Goal: Information Seeking & Learning: Check status

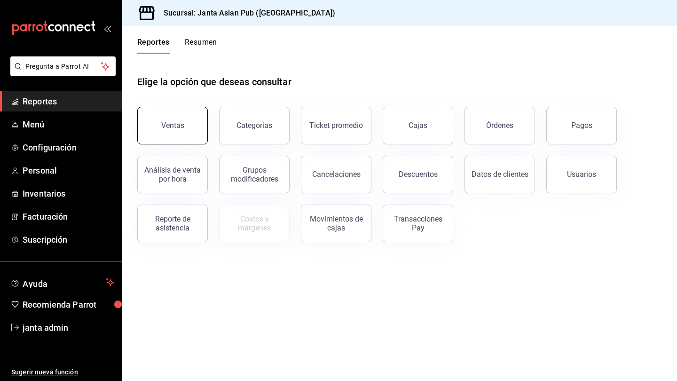
click at [183, 134] on button "Ventas" at bounding box center [172, 126] width 71 height 38
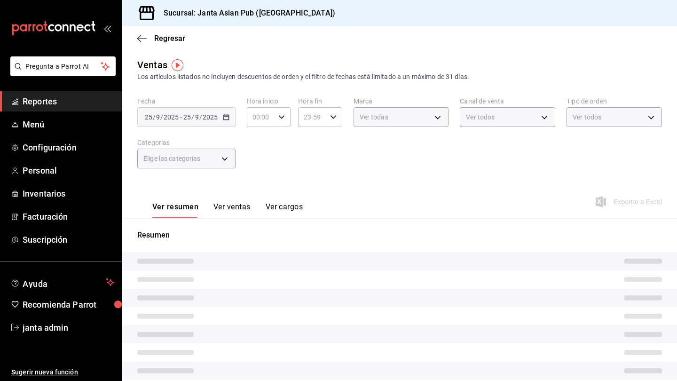
type input "PARROT,UBER_EATS,RAPPI,DIDI_FOOD,ONLINE"
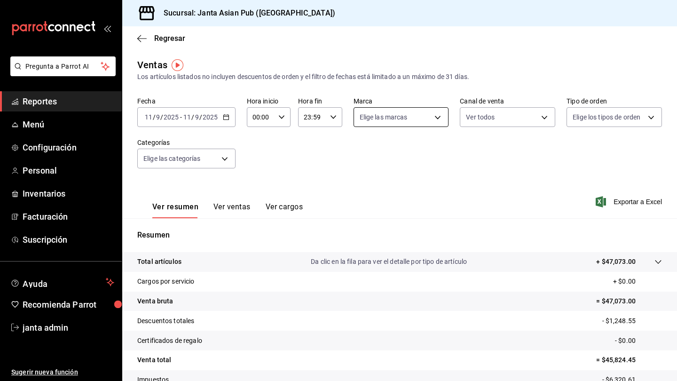
click at [425, 120] on body "Pregunta a Parrot AI Reportes Menú Configuración Personal Inventarios Facturaci…" at bounding box center [338, 190] width 677 height 381
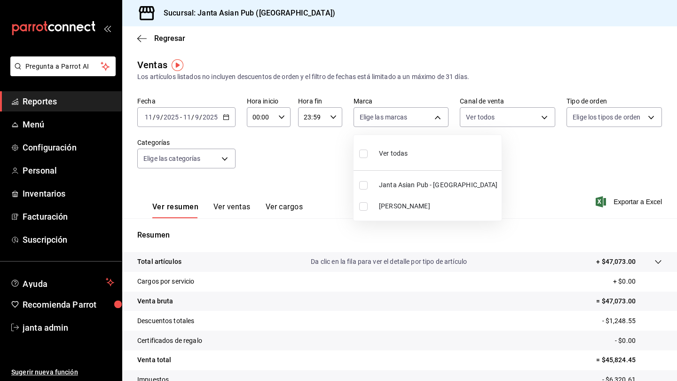
click at [364, 187] on input "checkbox" at bounding box center [363, 185] width 8 height 8
checkbox input "true"
type input "1db30118-5670-46c3-9d09-b77bd7bb8fe6"
click at [425, 113] on div at bounding box center [338, 190] width 677 height 381
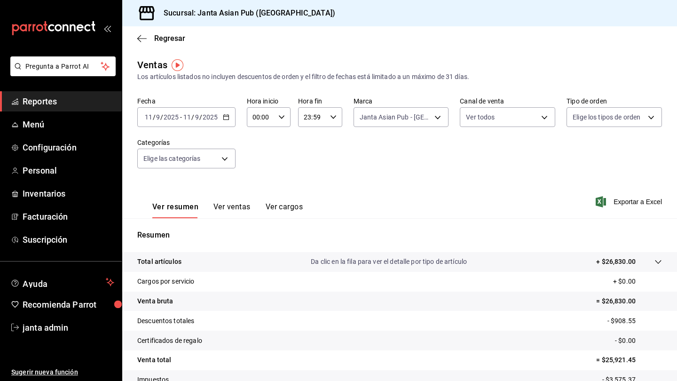
click at [425, 115] on body "Pregunta a Parrot AI Reportes Menú Configuración Personal Inventarios Facturaci…" at bounding box center [338, 190] width 677 height 381
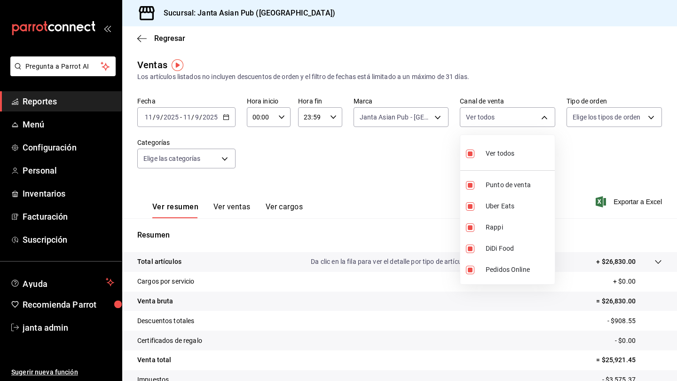
click at [425, 119] on div at bounding box center [338, 190] width 677 height 381
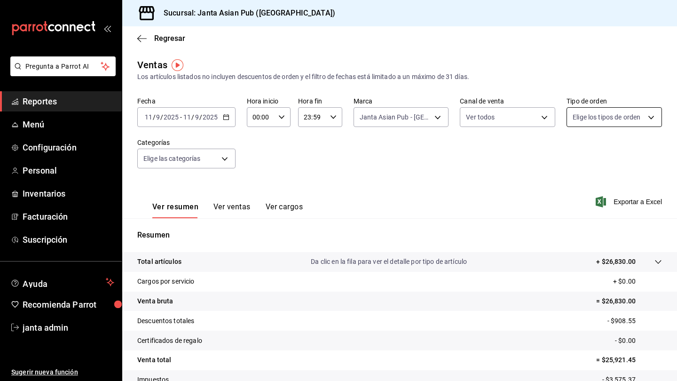
click at [425, 116] on body "Pregunta a Parrot AI Reportes Menú Configuración Personal Inventarios Facturaci…" at bounding box center [338, 190] width 677 height 381
click at [425, 155] on input "checkbox" at bounding box center [577, 154] width 8 height 8
checkbox input "true"
type input "cecbe1d2-0685-4b91-9b18-30ed67a7ce8a,c7915639-2b54-4f57-83bf-29acfaaa6073,EXTER…"
checkbox input "true"
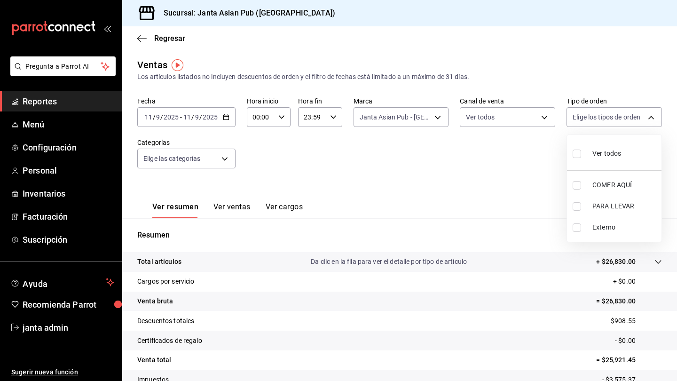
checkbox input "true"
click at [408, 148] on div at bounding box center [338, 190] width 677 height 381
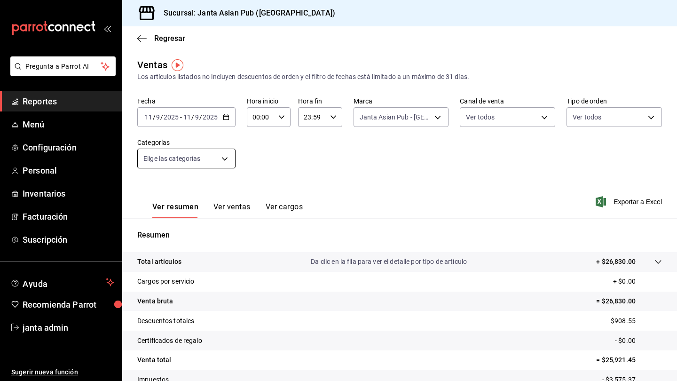
click at [224, 159] on body "Pregunta a Parrot AI Reportes Menú Configuración Personal Inventarios Facturaci…" at bounding box center [338, 190] width 677 height 381
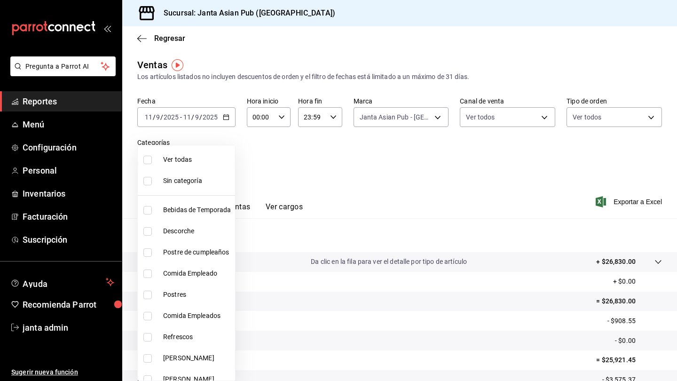
click at [152, 209] on label at bounding box center [149, 210] width 12 height 8
click at [152, 209] on input "checkbox" at bounding box center [147, 210] width 8 height 8
checkbox input "false"
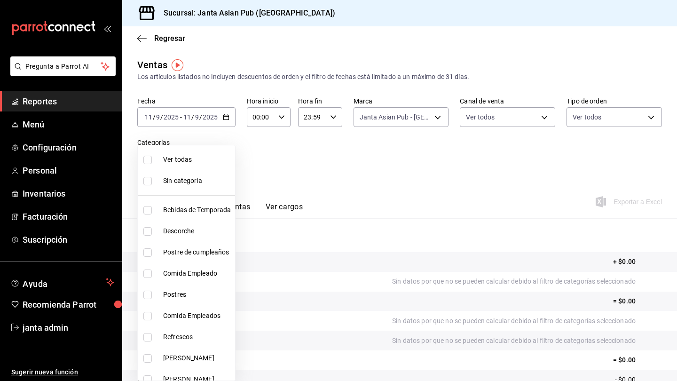
click at [144, 209] on input "checkbox" at bounding box center [147, 210] width 8 height 8
checkbox input "true"
type input "70c5a775-ad25-44b7-8e18-3ab9461f56c9"
click at [146, 254] on input "checkbox" at bounding box center [147, 252] width 8 height 8
checkbox input "true"
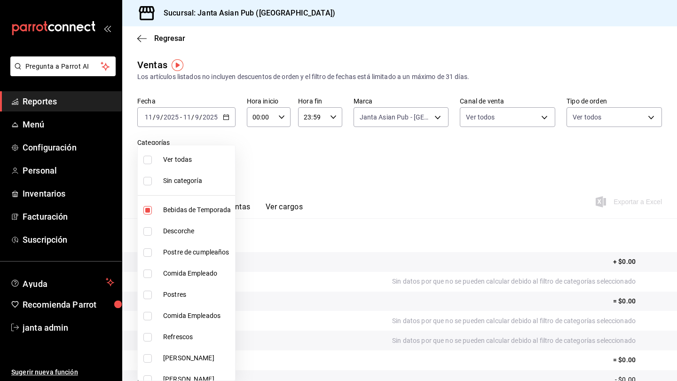
type input "70c5a775-ad25-44b7-8e18-3ab9461f56c9,70ffa6dc-0f16-484f-ada4-9bfbd4dc35e7"
click at [147, 251] on input "checkbox" at bounding box center [147, 252] width 8 height 8
checkbox input "false"
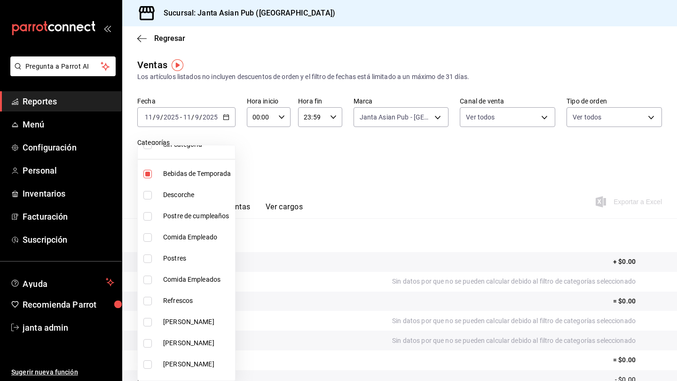
scroll to position [40, 0]
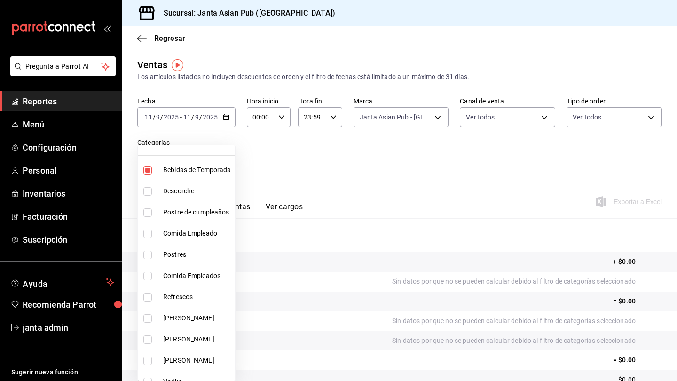
click at [145, 304] on li "Refrescos" at bounding box center [186, 296] width 97 height 21
type input "70c5a775-ad25-44b7-8e18-3ab9461f56c9,63d89b07-6005-40e6-849c-9fce3ac0cc82"
checkbox input "true"
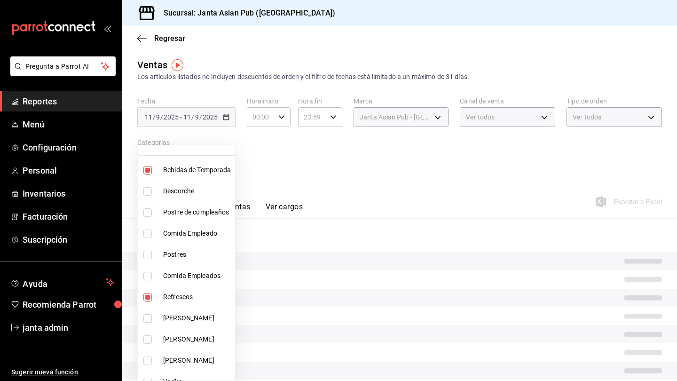
click at [147, 317] on input "checkbox" at bounding box center [147, 318] width 8 height 8
checkbox input "true"
type input "70c5a775-ad25-44b7-8e18-3ab9461f56c9,63d89b07-6005-40e6-849c-9fce3ac0cc82,47559…"
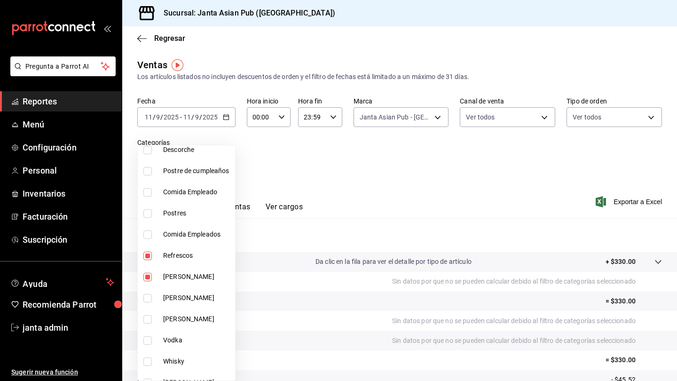
scroll to position [88, 0]
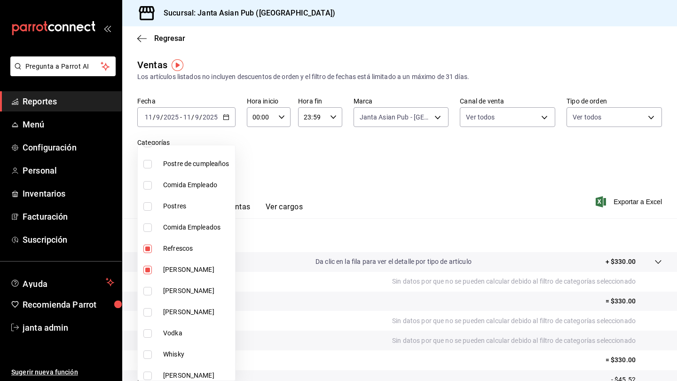
click at [147, 293] on input "checkbox" at bounding box center [147, 291] width 8 height 8
checkbox input "true"
click at [148, 318] on li "[PERSON_NAME]" at bounding box center [186, 312] width 97 height 21
type input "70c5a775-ad25-44b7-8e18-3ab9461f56c9,63d89b07-6005-40e6-849c-9fce3ac0cc82,47559…"
checkbox input "true"
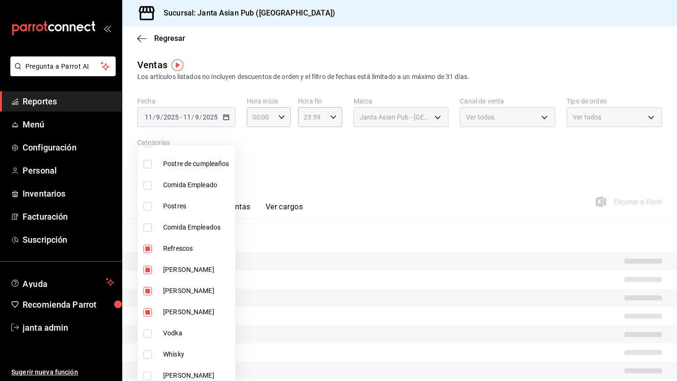
click at [148, 329] on input "checkbox" at bounding box center [147, 333] width 8 height 8
checkbox input "true"
type input "70c5a775-ad25-44b7-8e18-3ab9461f56c9,63d89b07-6005-40e6-849c-9fce3ac0cc82,47559…"
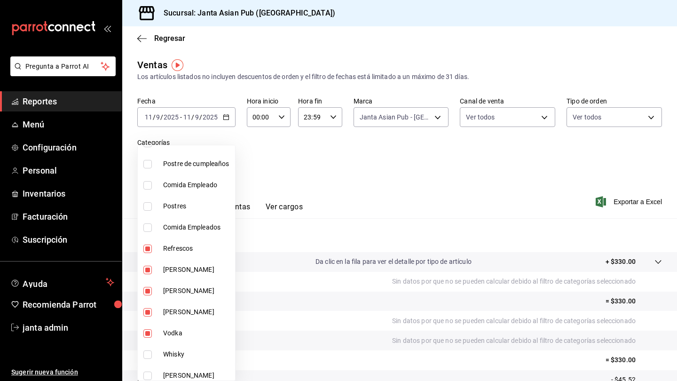
scroll to position [123, 0]
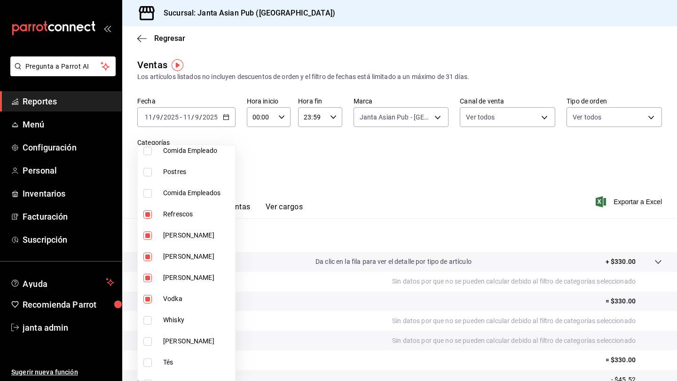
click at [143, 320] on input "checkbox" at bounding box center [147, 320] width 8 height 8
checkbox input "true"
type input "70c5a775-ad25-44b7-8e18-3ab9461f56c9,63d89b07-6005-40e6-849c-9fce3ac0cc82,47559…"
click at [147, 331] on input "checkbox" at bounding box center [147, 341] width 8 height 8
checkbox input "true"
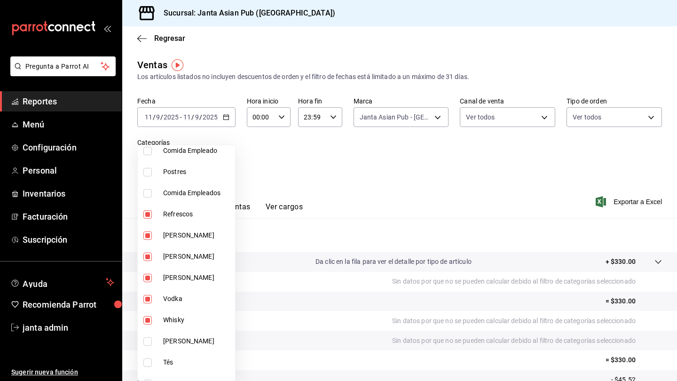
type input "70c5a775-ad25-44b7-8e18-3ab9461f56c9,63d89b07-6005-40e6-849c-9fce3ac0cc82,47559…"
click at [148, 331] on input "checkbox" at bounding box center [147, 362] width 8 height 8
checkbox input "true"
type input "70c5a775-ad25-44b7-8e18-3ab9461f56c9,63d89b07-6005-40e6-849c-9fce3ac0cc82,47559…"
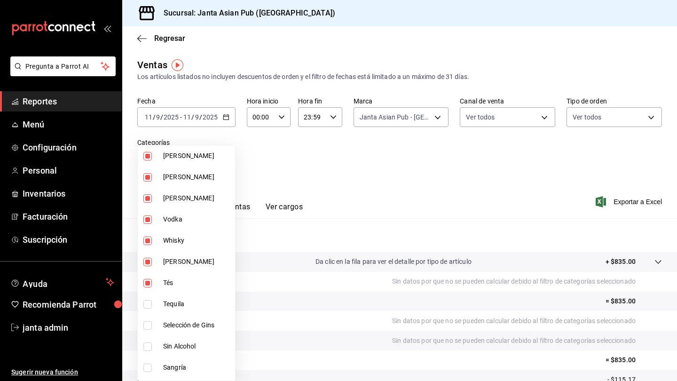
scroll to position [204, 0]
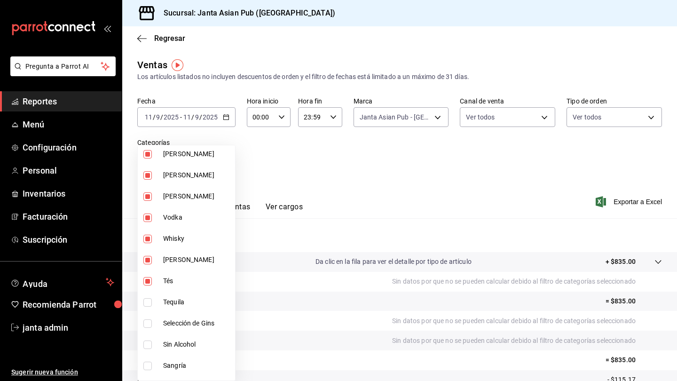
click at [145, 303] on input "checkbox" at bounding box center [147, 302] width 8 height 8
checkbox input "true"
type input "70c5a775-ad25-44b7-8e18-3ab9461f56c9,63d89b07-6005-40e6-849c-9fce3ac0cc82,47559…"
click at [146, 325] on input "checkbox" at bounding box center [147, 323] width 8 height 8
checkbox input "true"
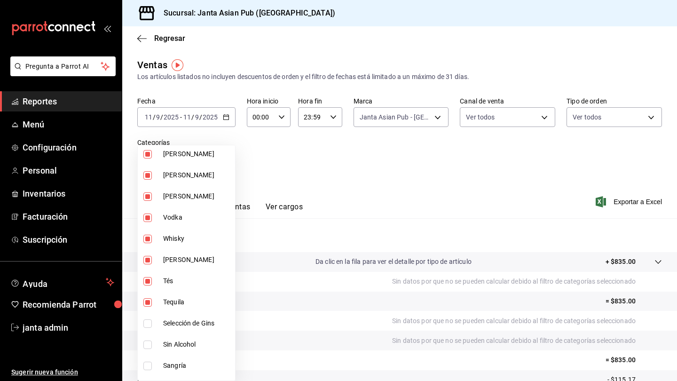
type input "70c5a775-ad25-44b7-8e18-3ab9461f56c9,63d89b07-6005-40e6-849c-9fce3ac0cc82,47559…"
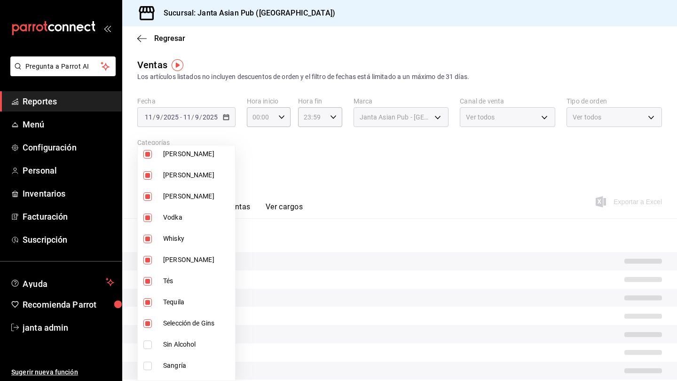
click at [147, 331] on input "checkbox" at bounding box center [147, 345] width 8 height 8
checkbox input "true"
type input "70c5a775-ad25-44b7-8e18-3ab9461f56c9,63d89b07-6005-40e6-849c-9fce3ac0cc82,47559…"
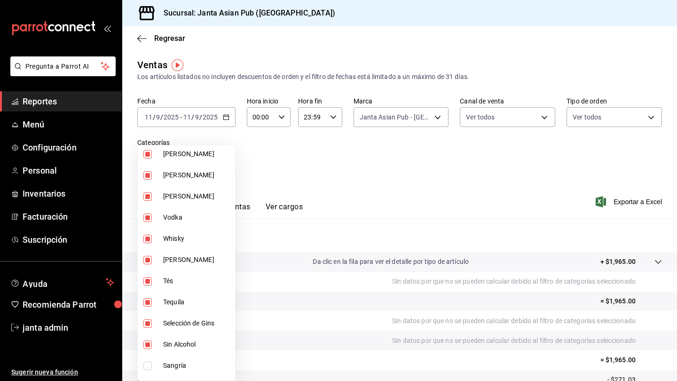
click at [147, 331] on input "checkbox" at bounding box center [147, 366] width 8 height 8
checkbox input "true"
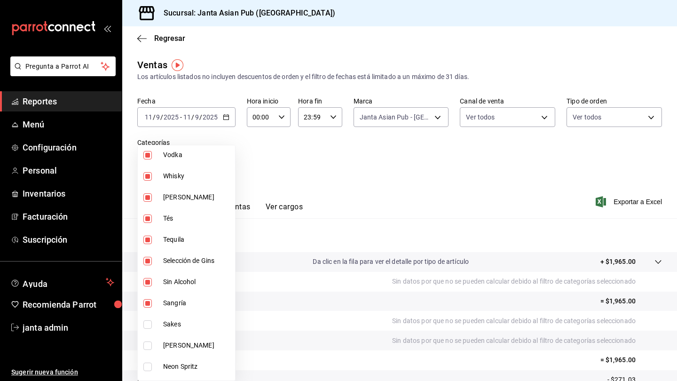
scroll to position [284, 0]
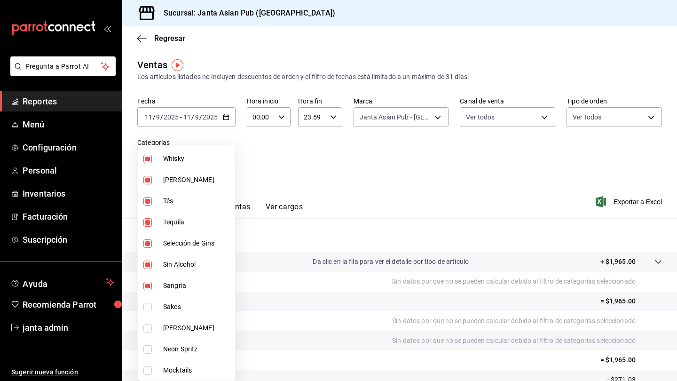
click at [146, 301] on li "Sakes" at bounding box center [186, 306] width 97 height 21
type input "70c5a775-ad25-44b7-8e18-3ab9461f56c9,63d89b07-6005-40e6-849c-9fce3ac0cc82,47559…"
checkbox input "true"
click at [147, 328] on input "checkbox" at bounding box center [147, 328] width 8 height 8
checkbox input "true"
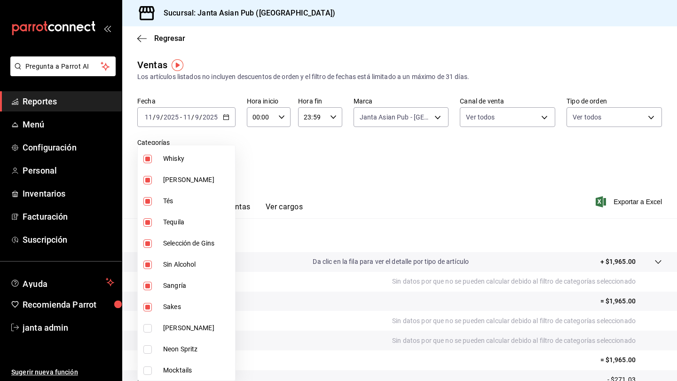
type input "70c5a775-ad25-44b7-8e18-3ab9461f56c9,63d89b07-6005-40e6-849c-9fce3ac0cc82,47559…"
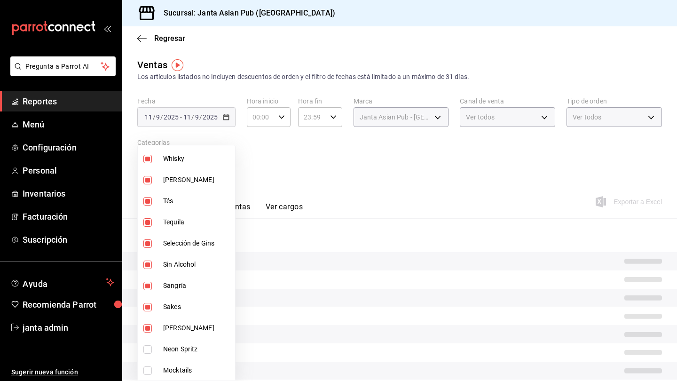
click at [149, 331] on input "checkbox" at bounding box center [147, 349] width 8 height 8
checkbox input "true"
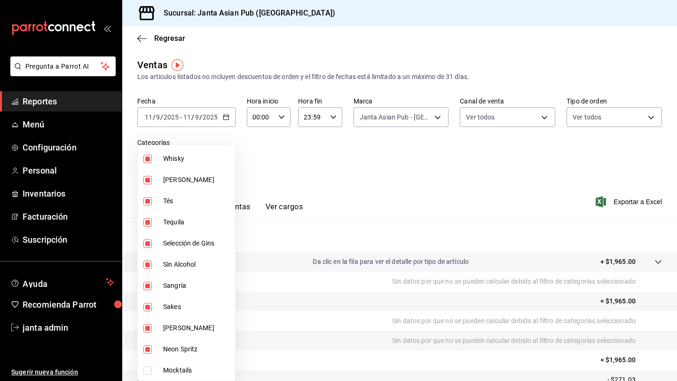
click at [148, 331] on li "Mocktails" at bounding box center [186, 370] width 97 height 21
type input "70c5a775-ad25-44b7-8e18-3ab9461f56c9,63d89b07-6005-40e6-849c-9fce3ac0cc82,47559…"
checkbox input "true"
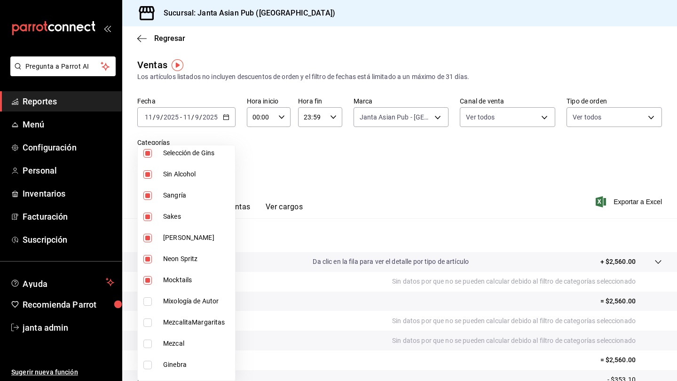
scroll to position [376, 0]
click at [151, 300] on input "checkbox" at bounding box center [147, 300] width 8 height 8
checkbox input "true"
type input "70c5a775-ad25-44b7-8e18-3ab9461f56c9,63d89b07-6005-40e6-849c-9fce3ac0cc82,47559…"
click at [145, 320] on input "checkbox" at bounding box center [147, 321] width 8 height 8
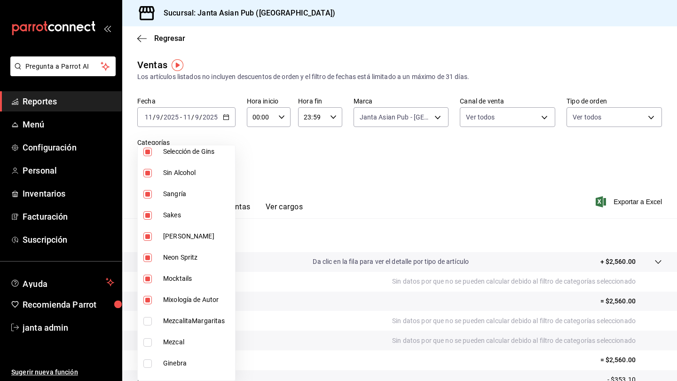
checkbox input "true"
type input "70c5a775-ad25-44b7-8e18-3ab9461f56c9,63d89b07-6005-40e6-849c-9fce3ac0cc82,47559…"
click at [147, 331] on input "checkbox" at bounding box center [147, 342] width 8 height 8
checkbox input "true"
type input "70c5a775-ad25-44b7-8e18-3ab9461f56c9,63d89b07-6005-40e6-849c-9fce3ac0cc82,47559…"
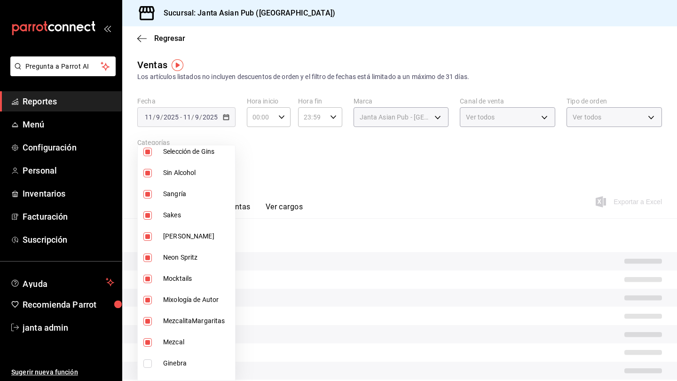
click at [147, 331] on input "checkbox" at bounding box center [147, 363] width 8 height 8
checkbox input "true"
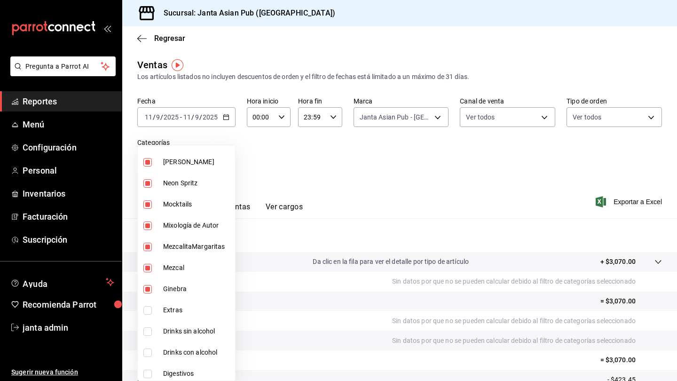
scroll to position [453, 0]
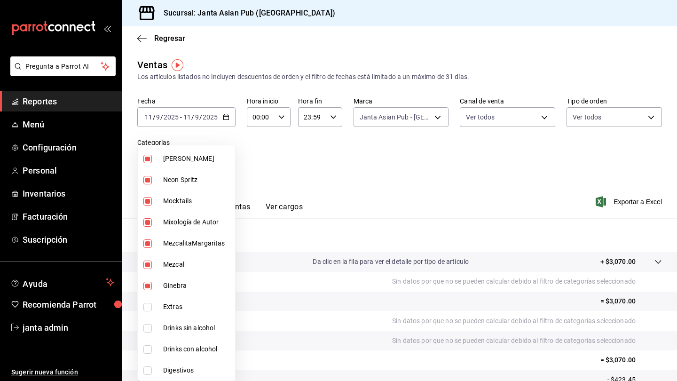
click at [144, 331] on li "Drinks sin alcohol" at bounding box center [186, 328] width 97 height 21
type input "70c5a775-ad25-44b7-8e18-3ab9461f56c9,63d89b07-6005-40e6-849c-9fce3ac0cc82,47559…"
checkbox input "true"
click at [145, 331] on input "checkbox" at bounding box center [147, 349] width 8 height 8
checkbox input "true"
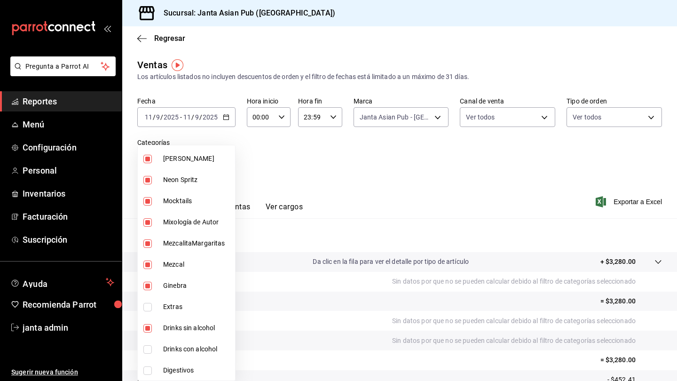
type input "70c5a775-ad25-44b7-8e18-3ab9461f56c9,63d89b07-6005-40e6-849c-9fce3ac0cc82,47559…"
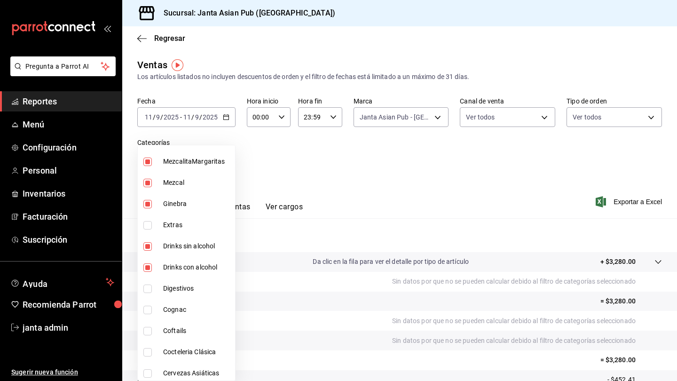
scroll to position [536, 0]
click at [147, 289] on input "checkbox" at bounding box center [147, 288] width 8 height 8
checkbox input "true"
type input "70c5a775-ad25-44b7-8e18-3ab9461f56c9,63d89b07-6005-40e6-849c-9fce3ac0cc82,47559…"
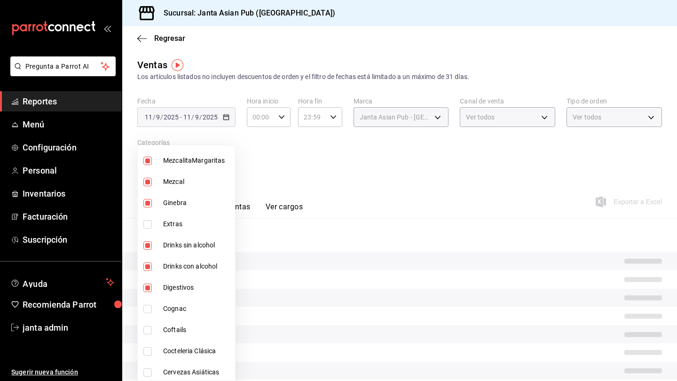
click at [148, 306] on input "checkbox" at bounding box center [147, 309] width 8 height 8
checkbox input "true"
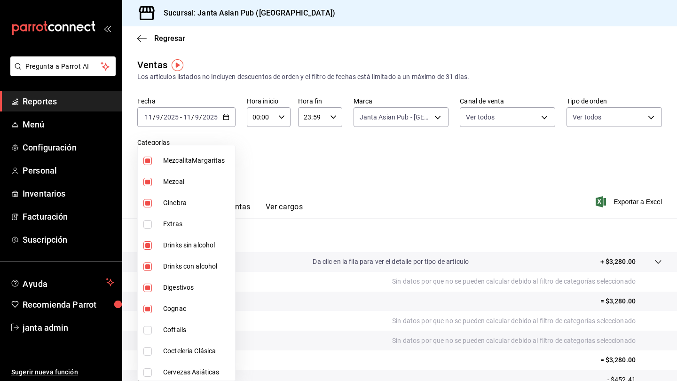
type input "70c5a775-ad25-44b7-8e18-3ab9461f56c9,63d89b07-6005-40e6-849c-9fce3ac0cc82,47559…"
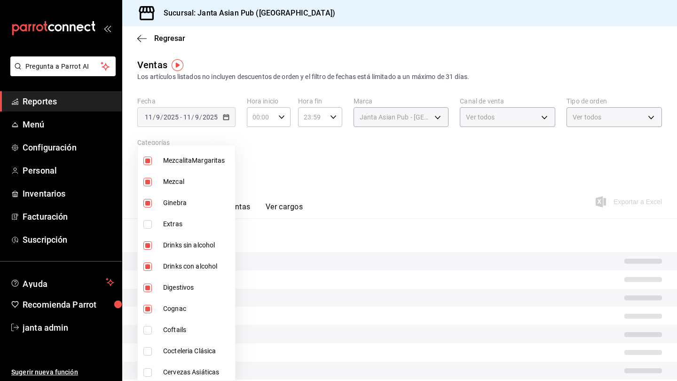
click at [147, 331] on input "checkbox" at bounding box center [147, 330] width 8 height 8
checkbox input "true"
type input "70c5a775-ad25-44b7-8e18-3ab9461f56c9,63d89b07-6005-40e6-849c-9fce3ac0cc82,47559…"
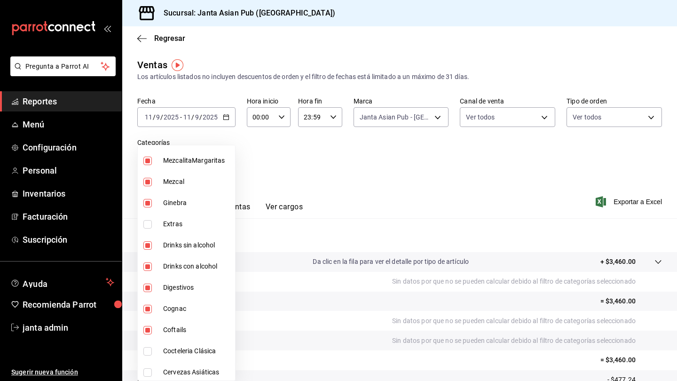
click at [147, 331] on input "checkbox" at bounding box center [147, 351] width 8 height 8
checkbox input "true"
type input "70c5a775-ad25-44b7-8e18-3ab9461f56c9,63d89b07-6005-40e6-849c-9fce3ac0cc82,47559…"
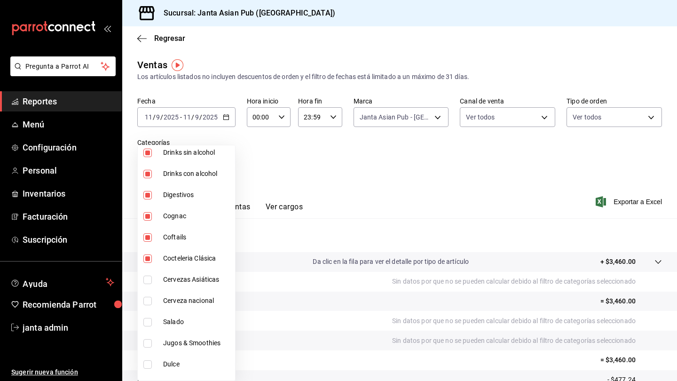
scroll to position [633, 0]
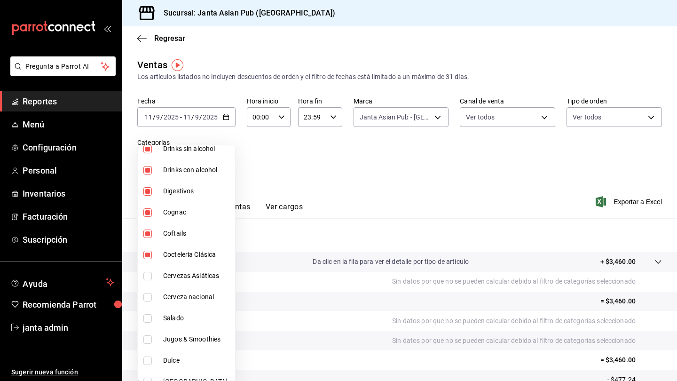
click at [150, 278] on input "checkbox" at bounding box center [147, 276] width 8 height 8
checkbox input "true"
type input "70c5a775-ad25-44b7-8e18-3ab9461f56c9,63d89b07-6005-40e6-849c-9fce3ac0cc82,47559…"
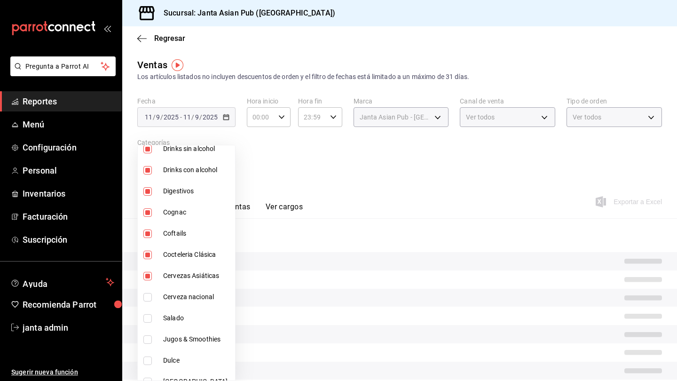
click at [149, 297] on input "checkbox" at bounding box center [147, 297] width 8 height 8
checkbox input "true"
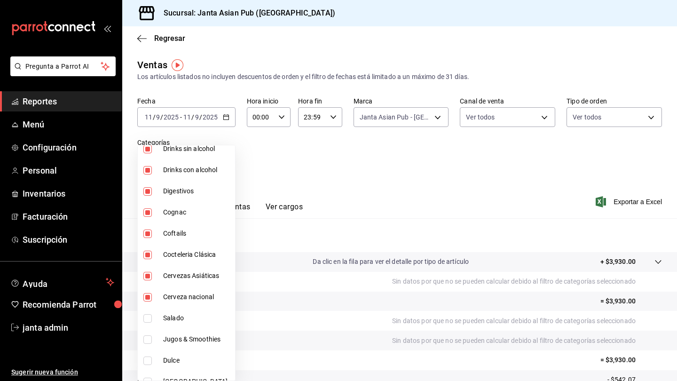
type input "70c5a775-ad25-44b7-8e18-3ab9461f56c9,63d89b07-6005-40e6-849c-9fce3ac0cc82,47559…"
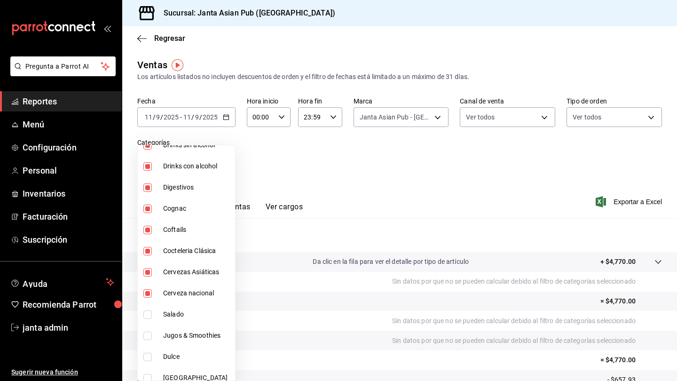
click at [150, 331] on input "checkbox" at bounding box center [147, 336] width 8 height 8
checkbox input "true"
type input "70c5a775-ad25-44b7-8e18-3ab9461f56c9,63d89b07-6005-40e6-849c-9fce3ac0cc82,47559…"
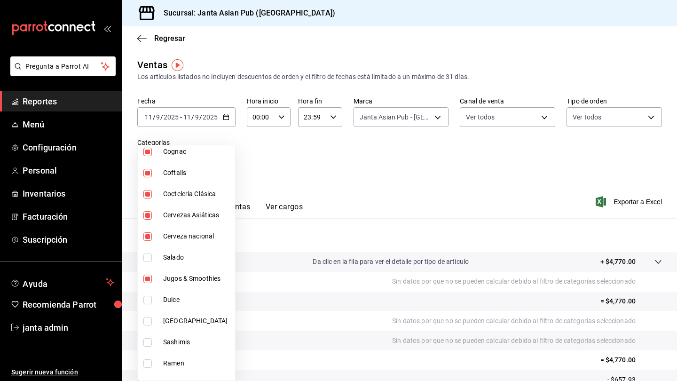
click at [150, 323] on input "checkbox" at bounding box center [147, 321] width 8 height 8
checkbox input "true"
type input "70c5a775-ad25-44b7-8e18-3ab9461f56c9,63d89b07-6005-40e6-849c-9fce3ac0cc82,47559…"
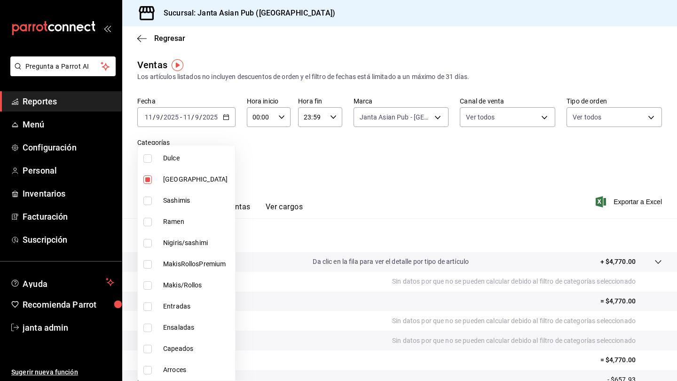
scroll to position [835, 0]
click at [425, 209] on div at bounding box center [338, 190] width 677 height 381
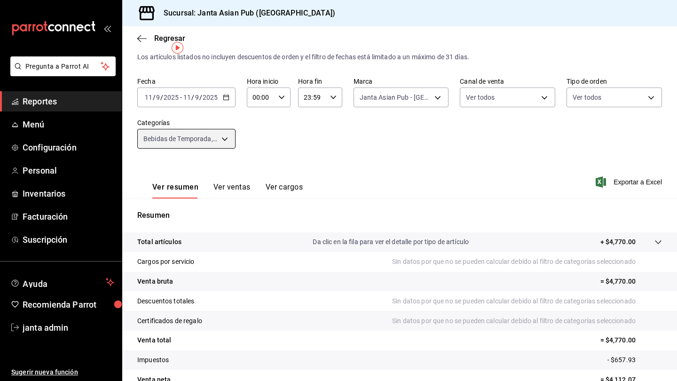
scroll to position [17, 0]
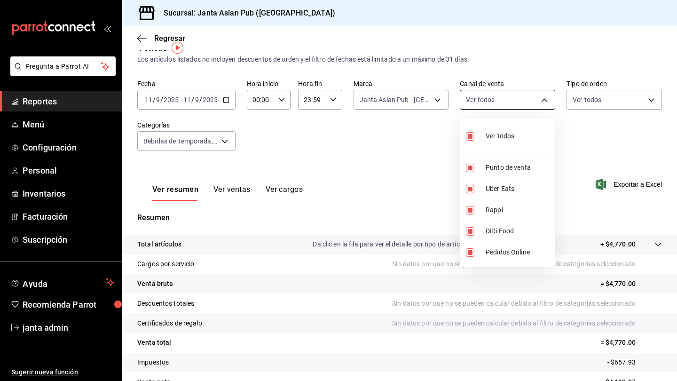
click at [425, 102] on body "Pregunta a Parrot AI Reportes Menú Configuración Personal Inventarios Facturaci…" at bounding box center [338, 190] width 677 height 381
click at [425, 102] on div at bounding box center [338, 190] width 677 height 381
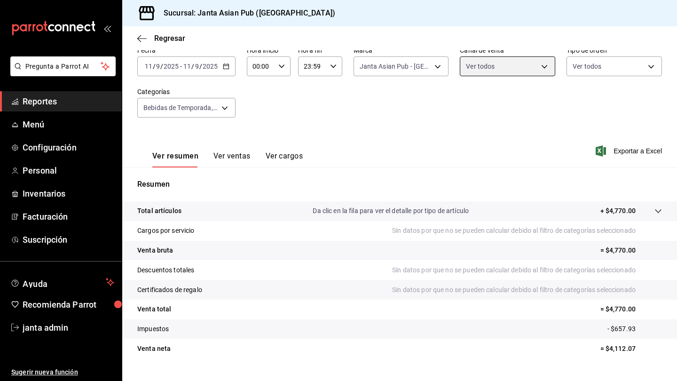
scroll to position [51, 0]
click at [225, 66] on icon "button" at bounding box center [226, 66] width 7 height 7
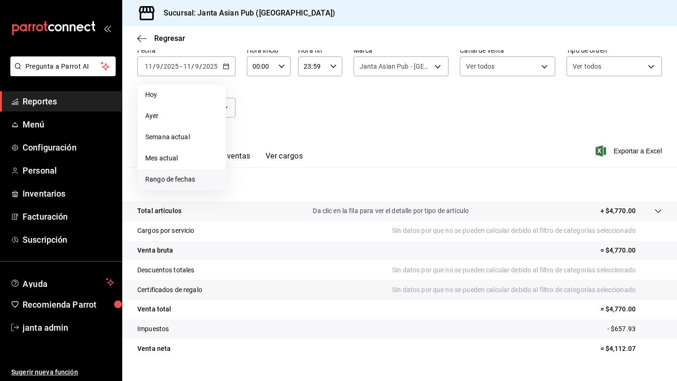
click at [170, 181] on span "Rango de fechas" at bounding box center [181, 180] width 73 height 10
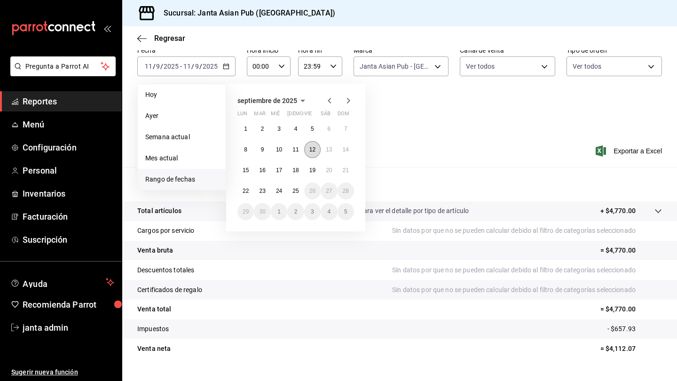
click at [306, 149] on button "12" at bounding box center [312, 149] width 16 height 17
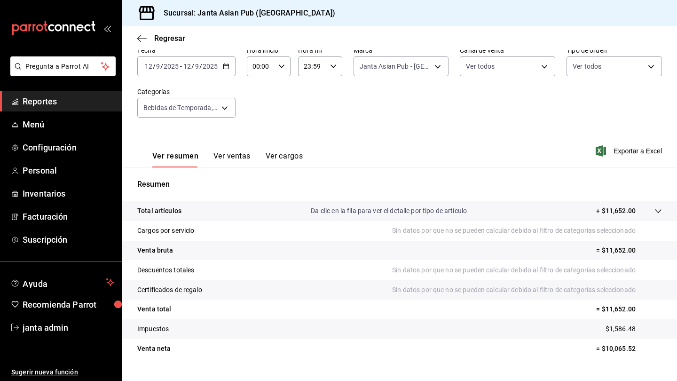
click at [227, 67] on icon "button" at bounding box center [226, 66] width 7 height 7
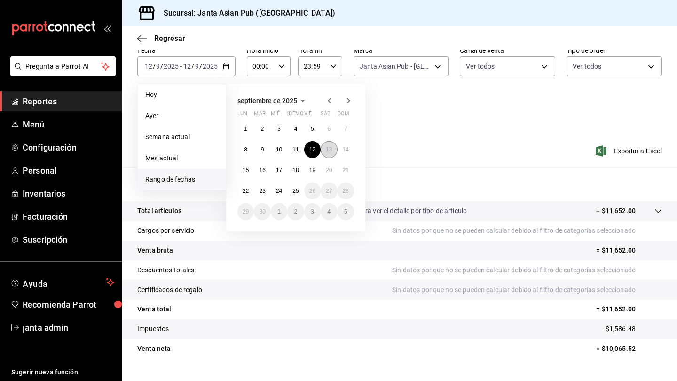
click at [329, 154] on button "13" at bounding box center [329, 149] width 16 height 17
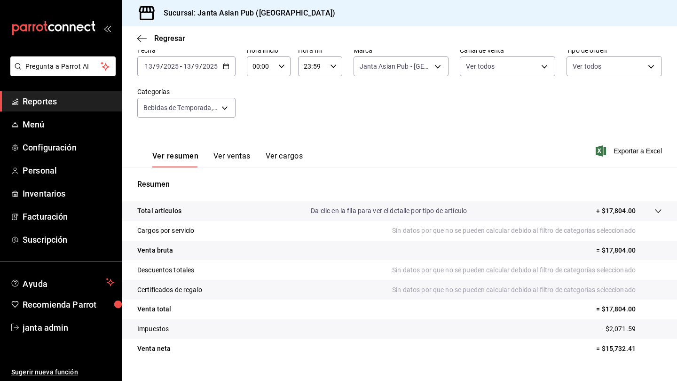
click at [226, 65] on icon "button" at bounding box center [226, 66] width 7 height 7
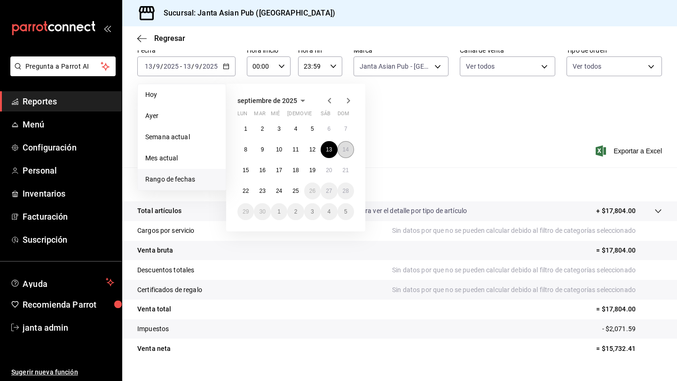
click at [345, 150] on abbr "14" at bounding box center [346, 149] width 6 height 7
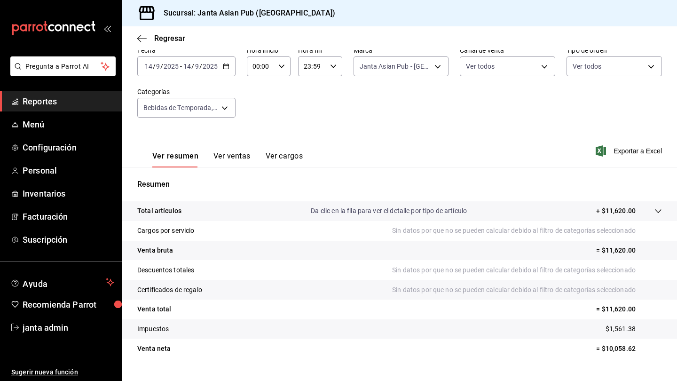
click at [225, 66] on icon "button" at bounding box center [226, 66] width 7 height 7
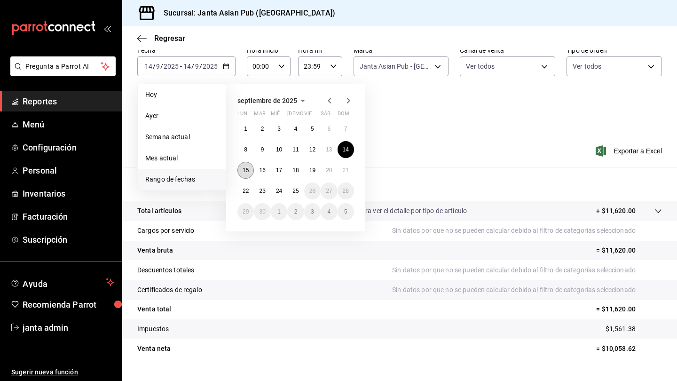
click at [243, 172] on abbr "15" at bounding box center [246, 170] width 6 height 7
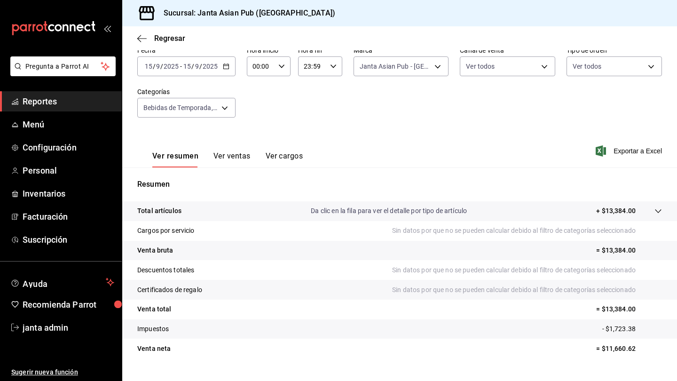
click at [226, 64] on icon "button" at bounding box center [226, 66] width 7 height 7
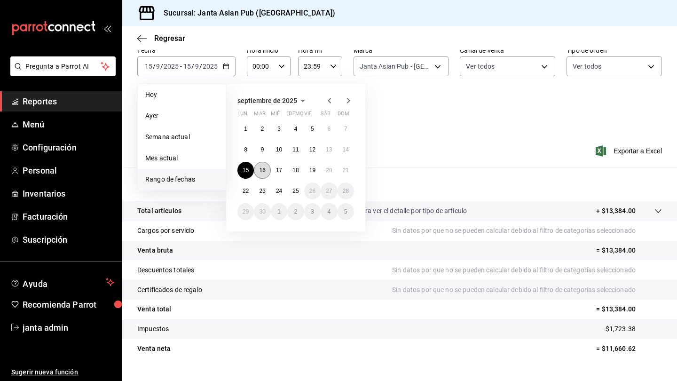
click at [261, 169] on abbr "16" at bounding box center [262, 170] width 6 height 7
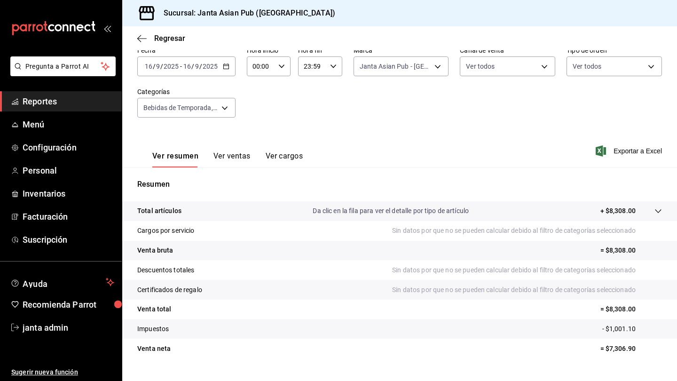
click at [225, 69] on \(Stroke\) "button" at bounding box center [226, 66] width 6 height 5
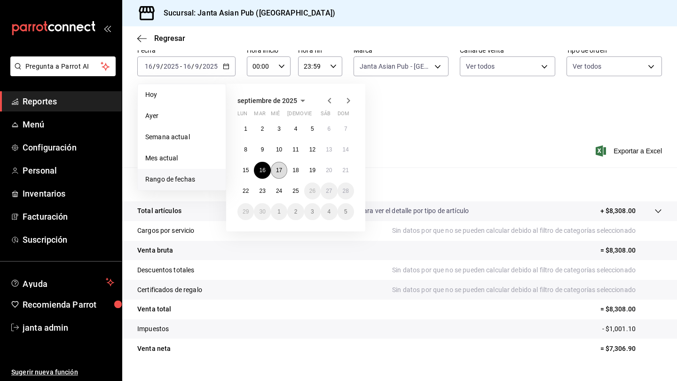
click at [281, 167] on button "17" at bounding box center [279, 170] width 16 height 17
click at [281, 167] on abbr "17" at bounding box center [279, 170] width 6 height 7
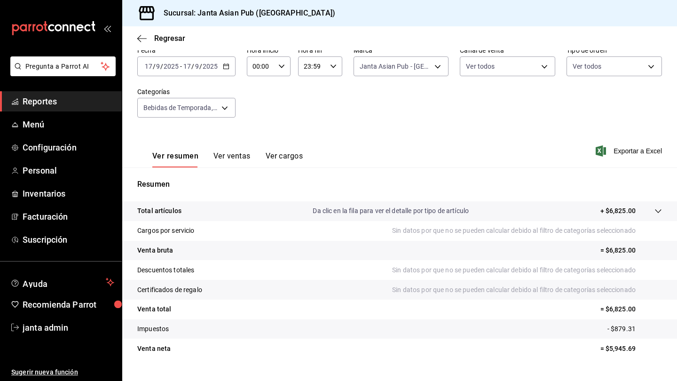
click at [225, 72] on div "[DATE] [DATE] - [DATE] [DATE]" at bounding box center [186, 66] width 98 height 20
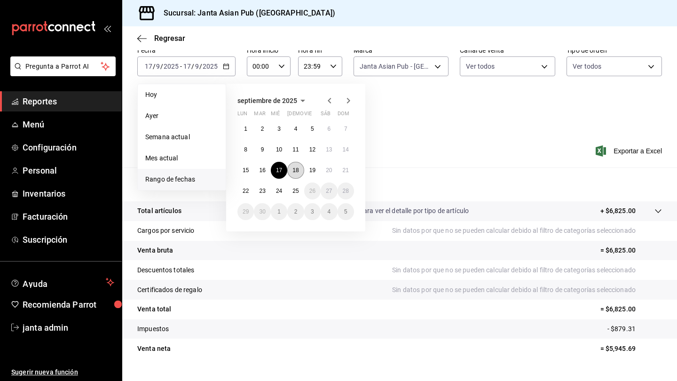
click at [298, 174] on abbr "18" at bounding box center [296, 170] width 6 height 7
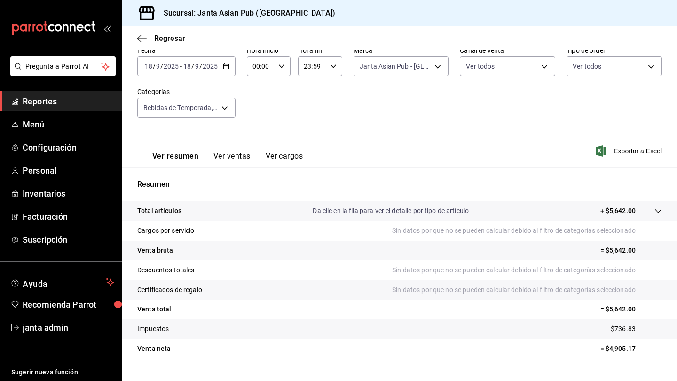
click at [228, 69] on \(Stroke\) "button" at bounding box center [226, 66] width 6 height 5
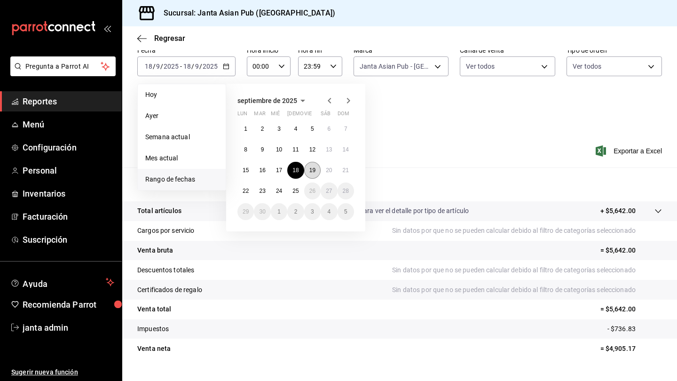
click at [313, 173] on abbr "19" at bounding box center [313, 170] width 6 height 7
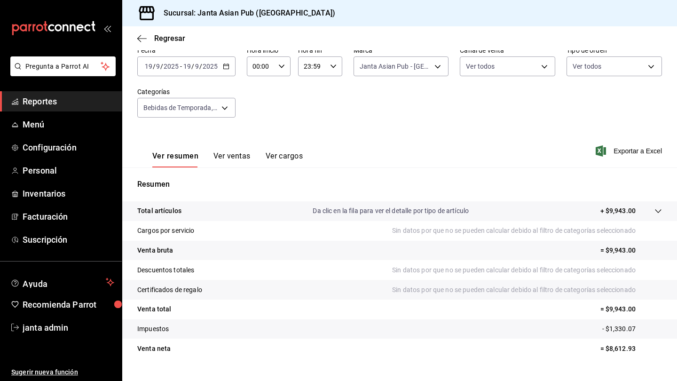
click at [225, 67] on icon "button" at bounding box center [226, 66] width 7 height 7
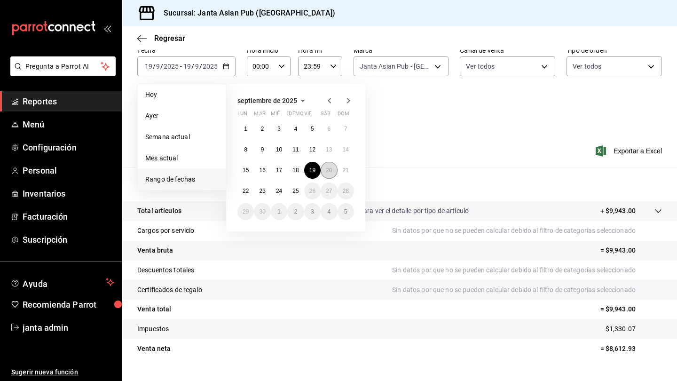
click at [326, 168] on abbr "20" at bounding box center [329, 170] width 6 height 7
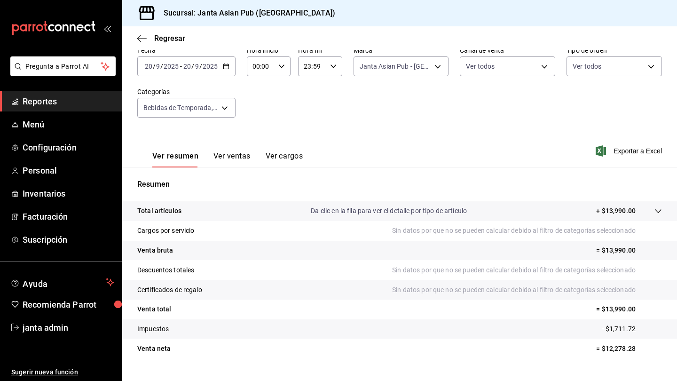
click at [226, 68] on icon "button" at bounding box center [226, 66] width 7 height 7
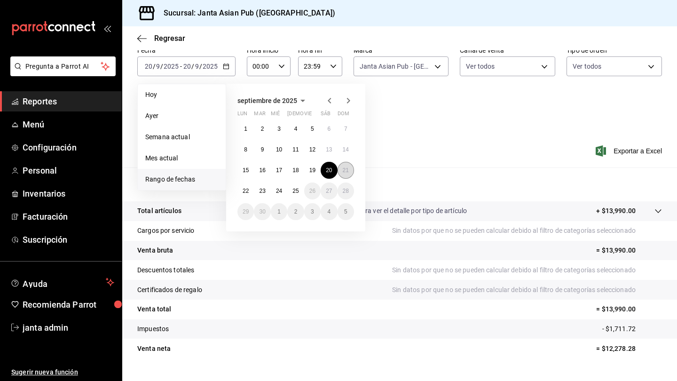
click at [345, 170] on abbr "21" at bounding box center [346, 170] width 6 height 7
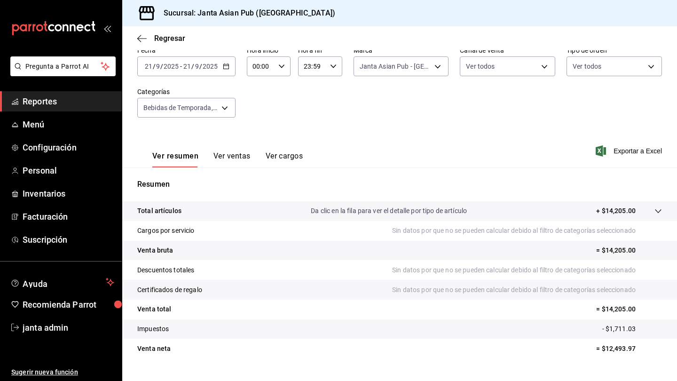
click at [230, 70] on div "[DATE] [DATE] - [DATE] [DATE]" at bounding box center [186, 66] width 98 height 20
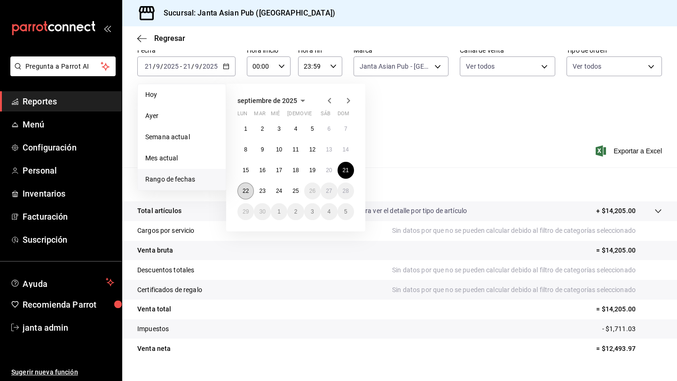
click at [243, 192] on abbr "22" at bounding box center [246, 191] width 6 height 7
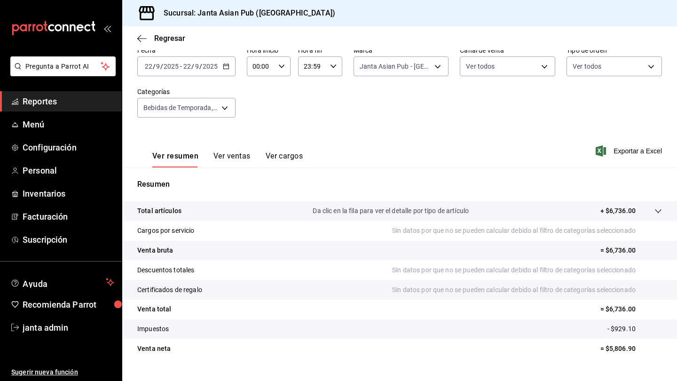
click at [223, 71] on div "[DATE] [DATE] - [DATE] [DATE]" at bounding box center [186, 66] width 98 height 20
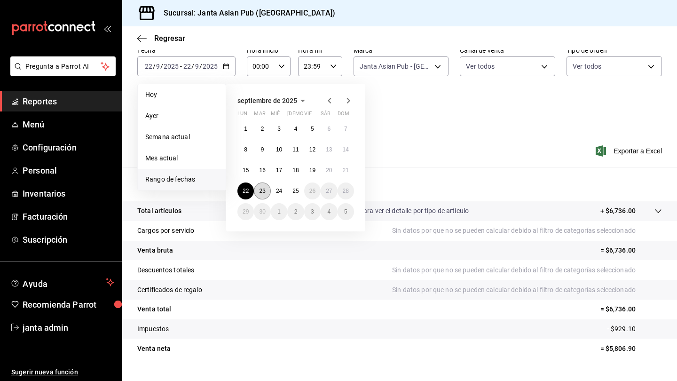
click at [263, 188] on abbr "23" at bounding box center [262, 191] width 6 height 7
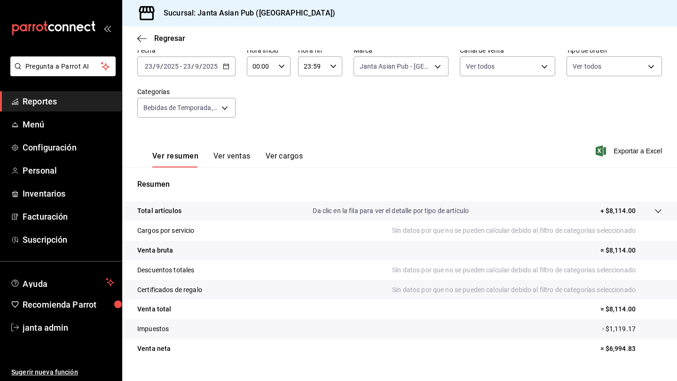
click at [229, 71] on div "[DATE] [DATE] - [DATE] [DATE]" at bounding box center [186, 66] width 98 height 20
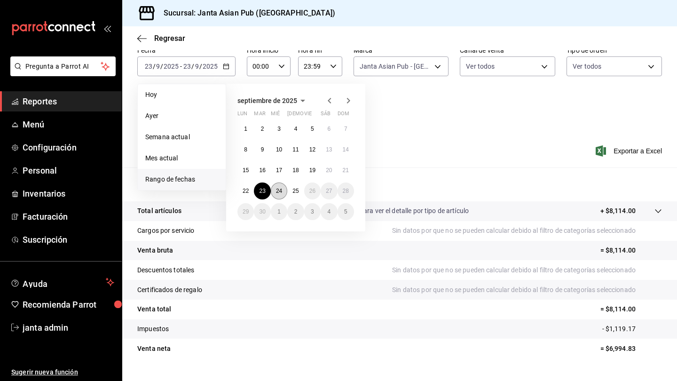
click at [279, 190] on abbr "24" at bounding box center [279, 191] width 6 height 7
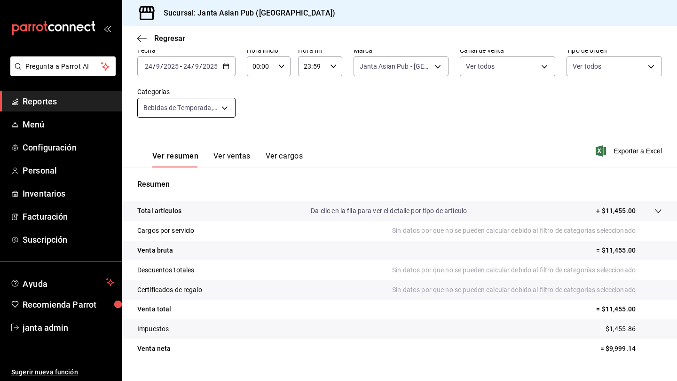
click at [227, 106] on body "Pregunta a Parrot AI Reportes Menú Configuración Personal Inventarios Facturaci…" at bounding box center [338, 190] width 677 height 381
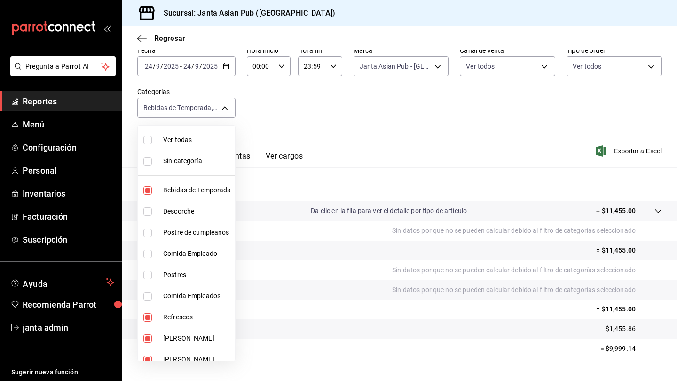
click at [149, 140] on input "checkbox" at bounding box center [147, 140] width 8 height 8
checkbox input "true"
type input "70c5a775-ad25-44b7-8e18-3ab9461f56c9,d7cfda9f-04a9-47dc-8dff-bad7e0b6e1ec,70ffa…"
checkbox input "true"
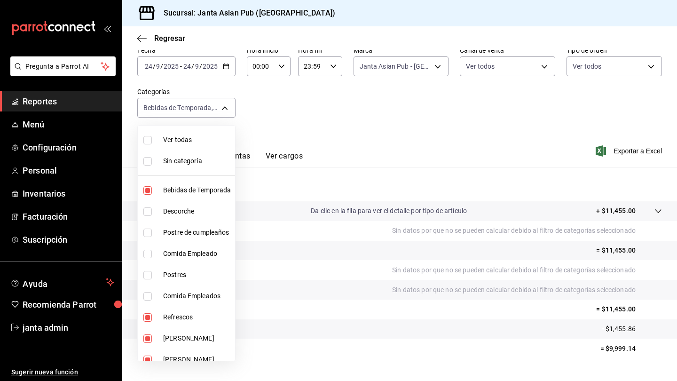
checkbox input "true"
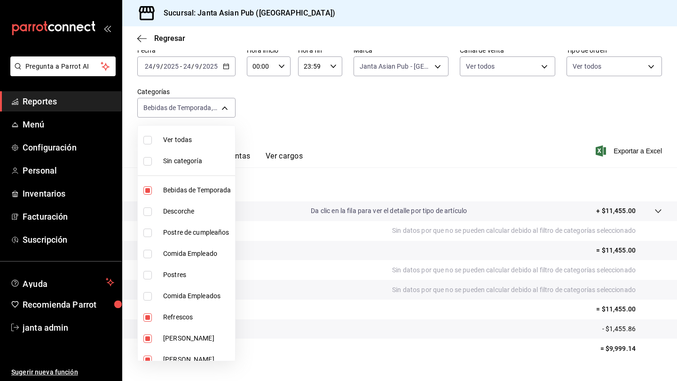
checkbox input "true"
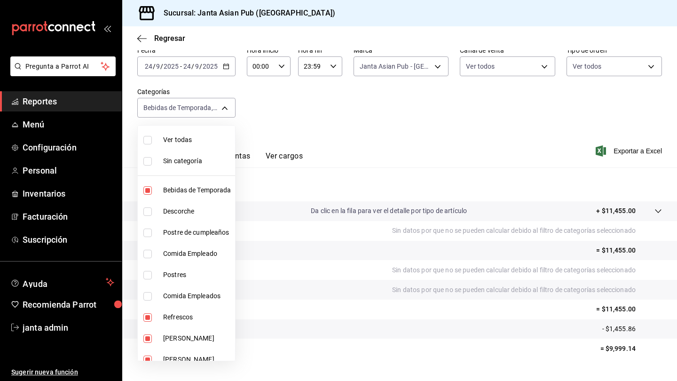
checkbox input "true"
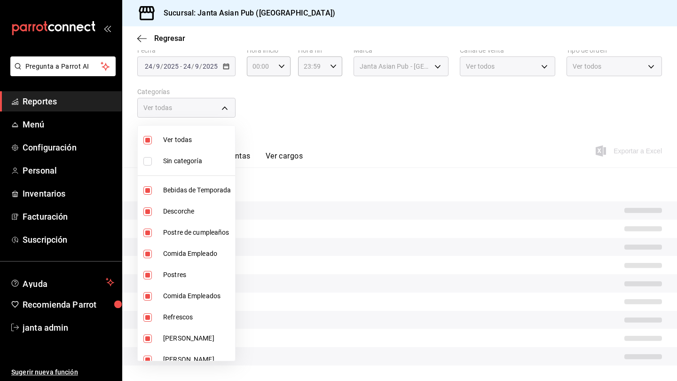
click at [149, 140] on input "checkbox" at bounding box center [147, 140] width 8 height 8
checkbox input "false"
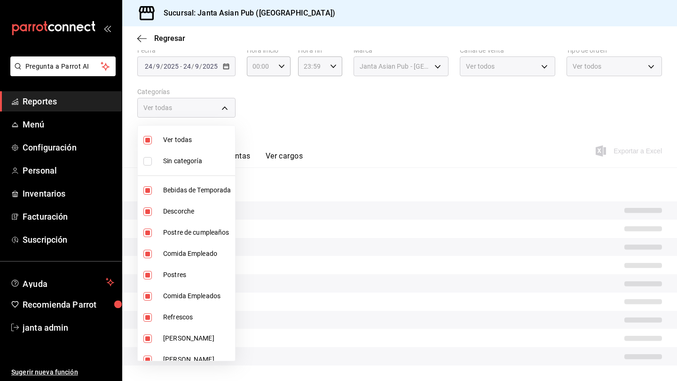
checkbox input "false"
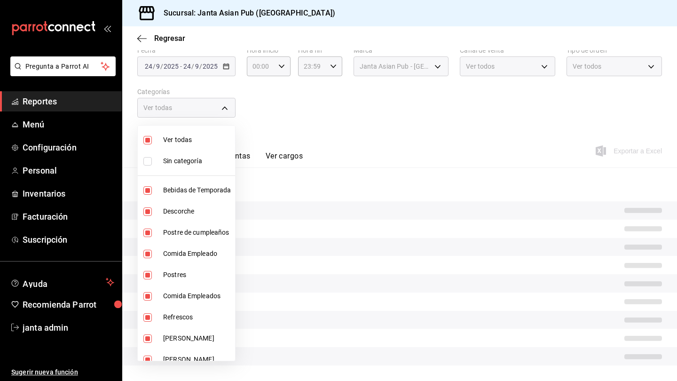
checkbox input "false"
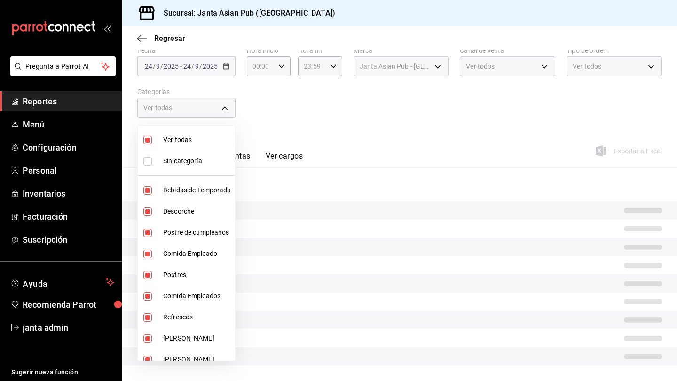
checkbox input "false"
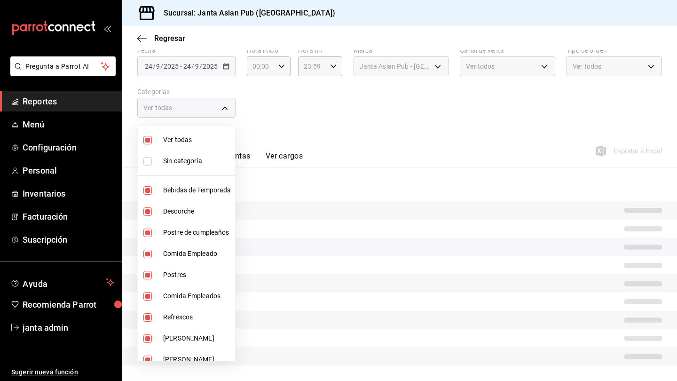
checkbox input "false"
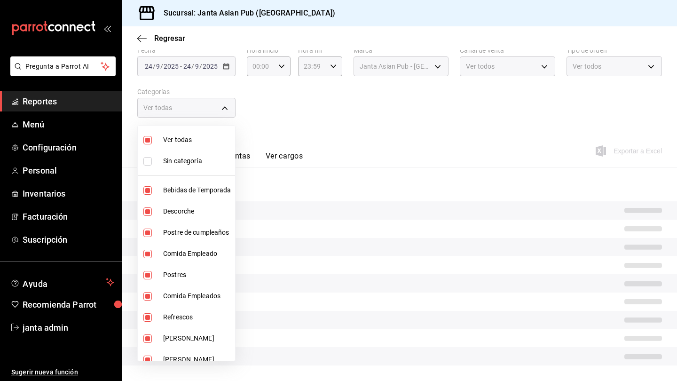
checkbox input "false"
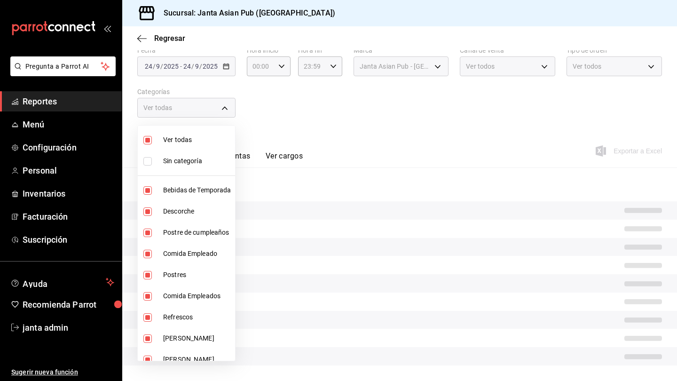
checkbox input "false"
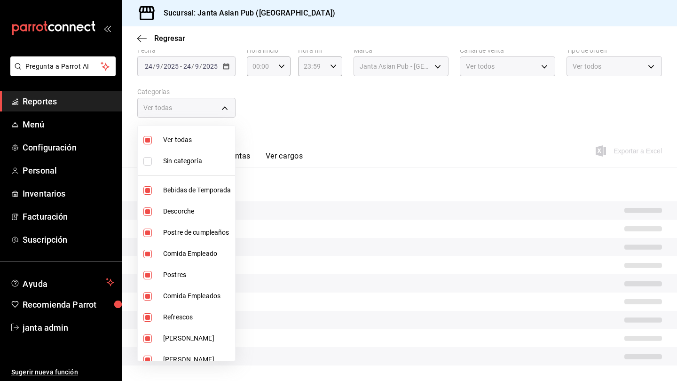
checkbox input "false"
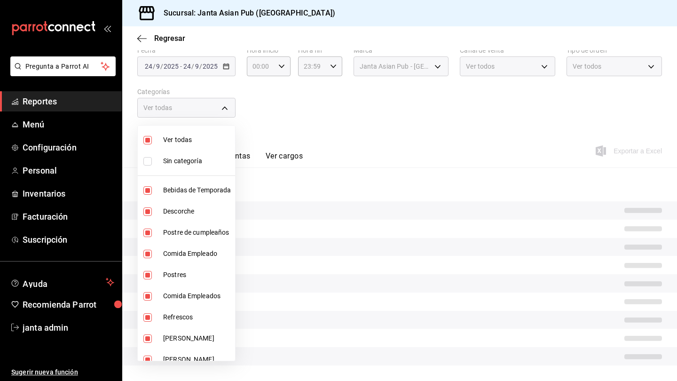
checkbox input "false"
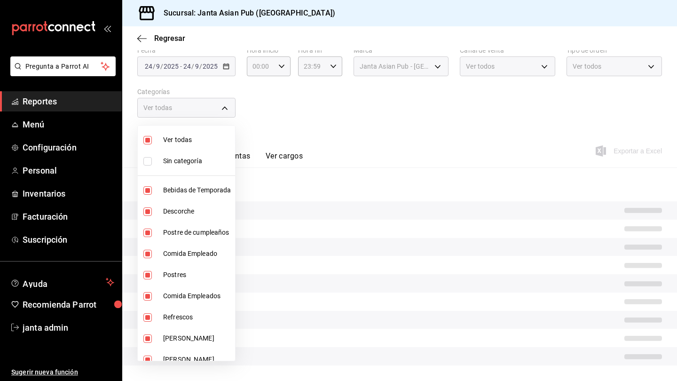
checkbox input "false"
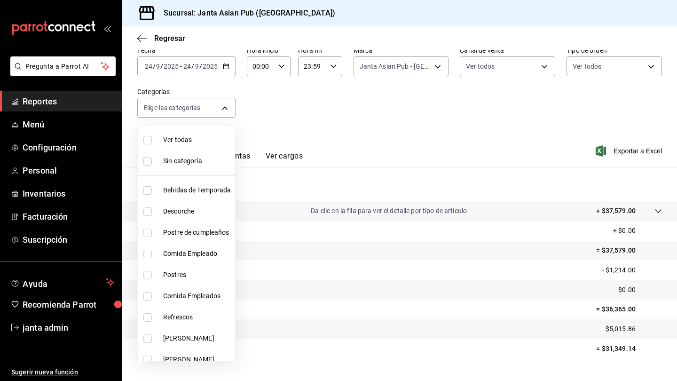
click at [148, 236] on input "checkbox" at bounding box center [147, 233] width 8 height 8
checkbox input "true"
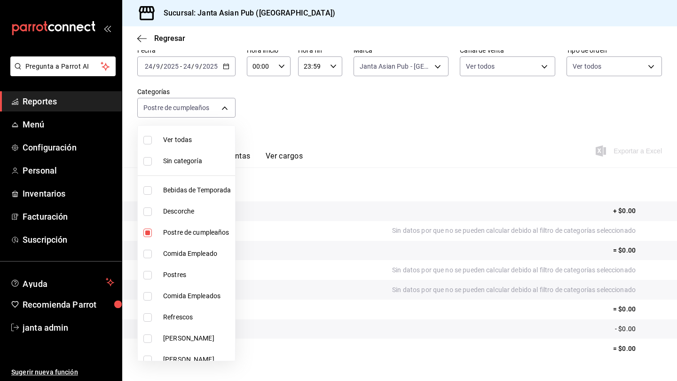
click at [143, 259] on li "Comida Empleado" at bounding box center [186, 253] width 97 height 21
type input "70ffa6dc-0f16-484f-ada4-9bfbd4dc35e7,833d3459-da50-4a9a-a093-4df728312301"
checkbox input "true"
click at [147, 275] on input "checkbox" at bounding box center [147, 275] width 8 height 8
checkbox input "true"
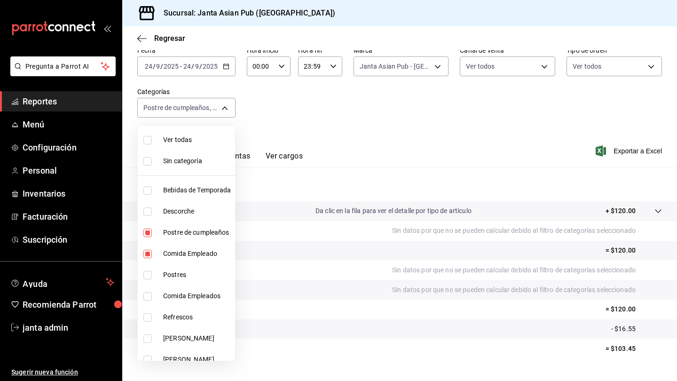
type input "70ffa6dc-0f16-484f-ada4-9bfbd4dc35e7,833d3459-da50-4a9a-a093-4df728312301,31f1e…"
click at [147, 299] on input "checkbox" at bounding box center [147, 296] width 8 height 8
checkbox input "true"
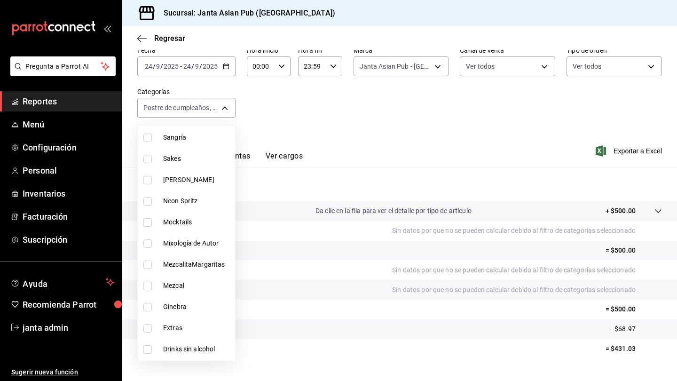
scroll to position [416, 0]
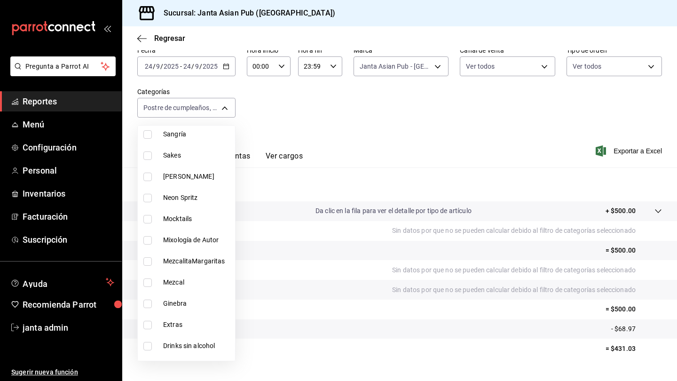
click at [159, 328] on li "Extras" at bounding box center [186, 324] width 97 height 21
type input "70ffa6dc-0f16-484f-ada4-9bfbd4dc35e7,833d3459-da50-4a9a-a093-4df728312301,31f1e…"
checkbox input "true"
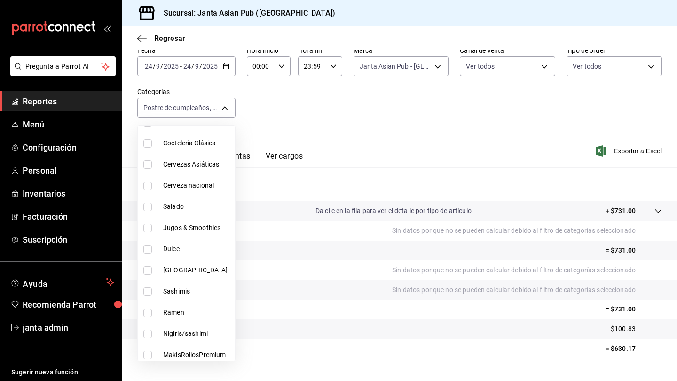
scroll to position [725, 0]
click at [149, 294] on input "checkbox" at bounding box center [147, 290] width 8 height 8
checkbox input "true"
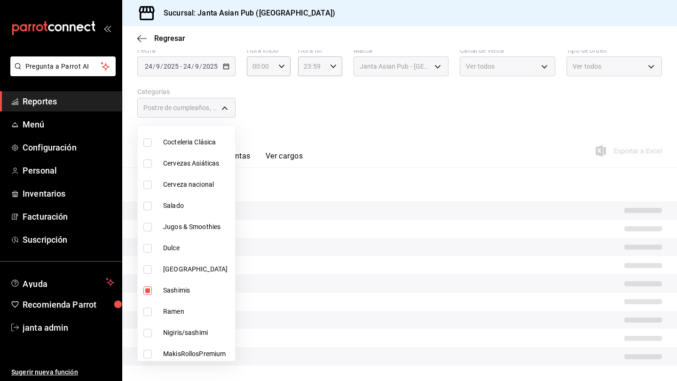
click at [149, 306] on li "Ramen" at bounding box center [186, 311] width 97 height 21
type input "70ffa6dc-0f16-484f-ada4-9bfbd4dc35e7,833d3459-da50-4a9a-a093-4df728312301,31f1e…"
checkbox input "true"
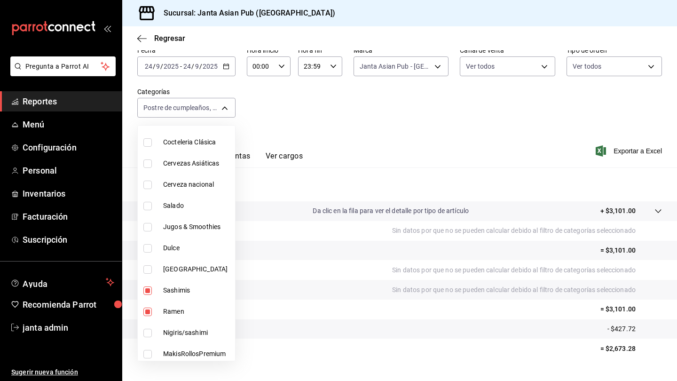
click at [149, 331] on input "checkbox" at bounding box center [147, 333] width 8 height 8
checkbox input "true"
type input "70ffa6dc-0f16-484f-ada4-9bfbd4dc35e7,833d3459-da50-4a9a-a093-4df728312301,31f1e…"
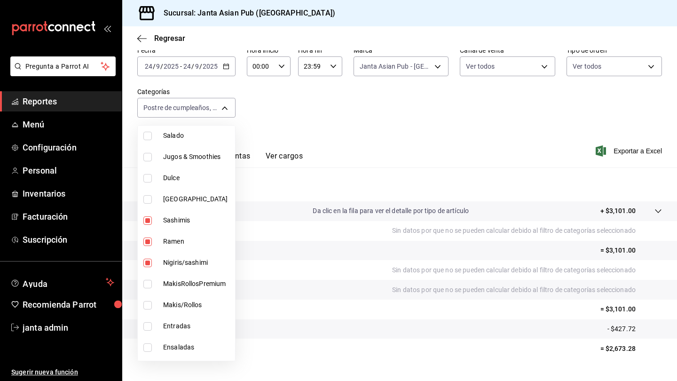
scroll to position [796, 0]
click at [148, 281] on input "checkbox" at bounding box center [147, 283] width 8 height 8
checkbox input "true"
type input "70ffa6dc-0f16-484f-ada4-9bfbd4dc35e7,833d3459-da50-4a9a-a093-4df728312301,31f1e…"
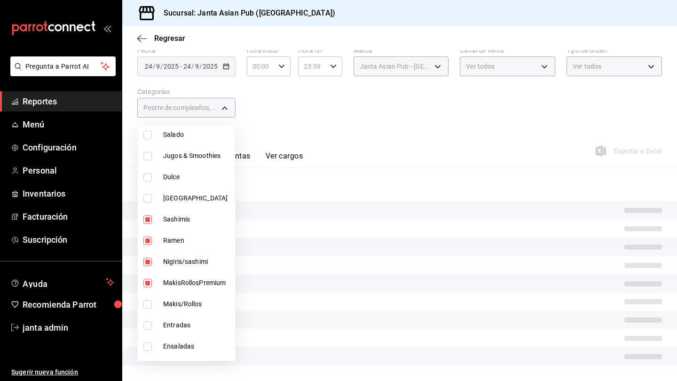
click at [148, 307] on input "checkbox" at bounding box center [147, 304] width 8 height 8
checkbox input "true"
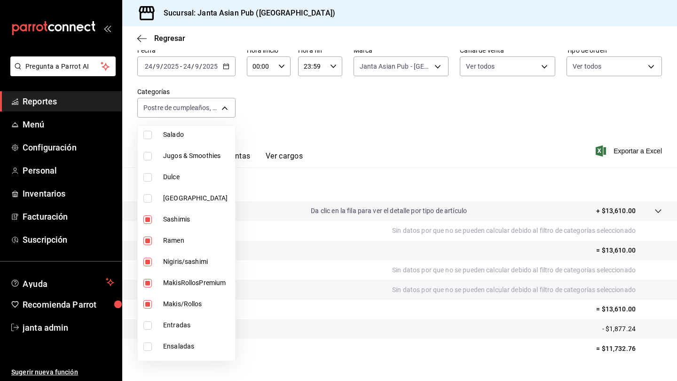
click at [146, 331] on li "Entradas" at bounding box center [186, 325] width 97 height 21
type input "70ffa6dc-0f16-484f-ada4-9bfbd4dc35e7,833d3459-da50-4a9a-a093-4df728312301,31f1e…"
checkbox input "true"
click at [146, 331] on input "checkbox" at bounding box center [147, 346] width 8 height 8
checkbox input "true"
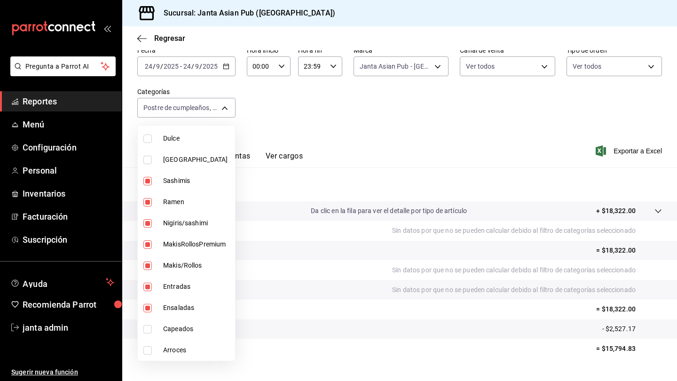
scroll to position [835, 0]
click at [151, 322] on li "Capeados" at bounding box center [186, 328] width 97 height 21
type input "70ffa6dc-0f16-484f-ada4-9bfbd4dc35e7,833d3459-da50-4a9a-a093-4df728312301,31f1e…"
checkbox input "true"
click at [149, 331] on input "checkbox" at bounding box center [147, 350] width 8 height 8
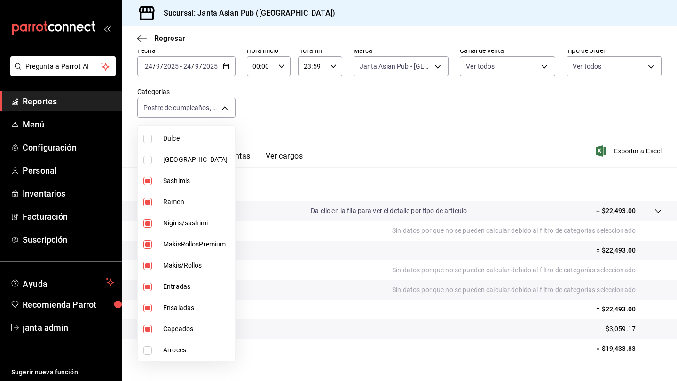
checkbox input "true"
type input "70ffa6dc-0f16-484f-ada4-9bfbd4dc35e7,833d3459-da50-4a9a-a093-4df728312301,31f1e…"
click at [347, 139] on div at bounding box center [338, 190] width 677 height 381
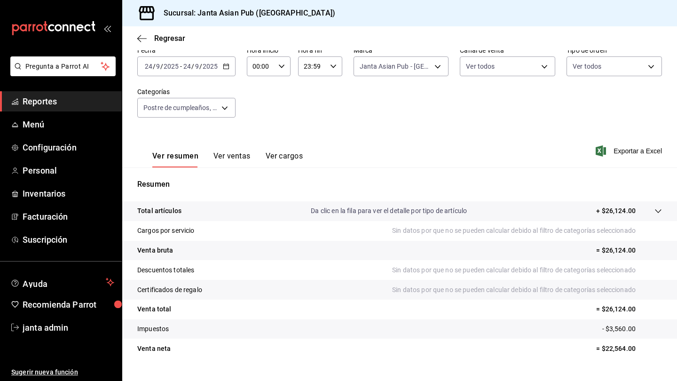
click at [223, 63] on div "[DATE] [DATE] - [DATE] [DATE]" at bounding box center [186, 66] width 98 height 20
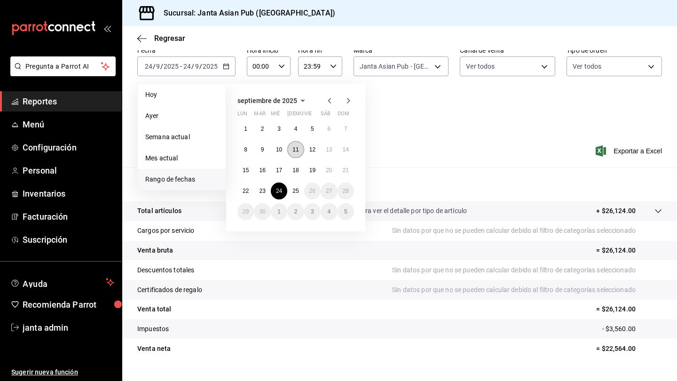
click at [293, 148] on button "11" at bounding box center [295, 149] width 16 height 17
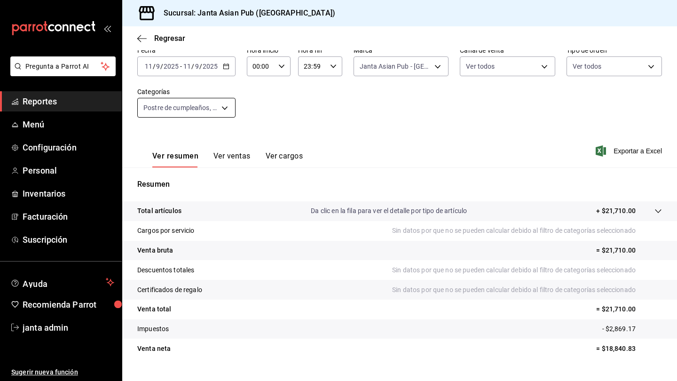
click at [225, 108] on body "Pregunta a Parrot AI Reportes Menú Configuración Personal Inventarios Facturaci…" at bounding box center [338, 190] width 677 height 381
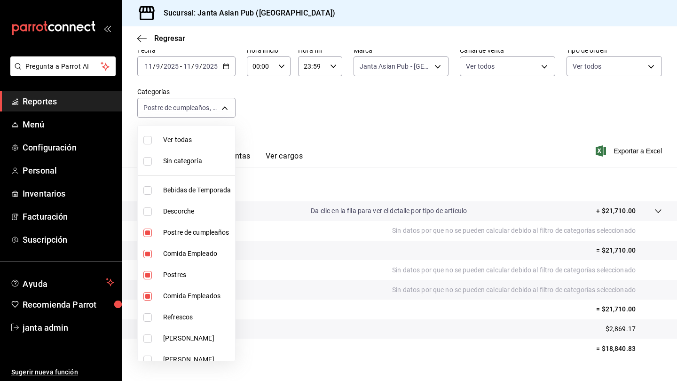
click at [149, 209] on input "checkbox" at bounding box center [147, 211] width 8 height 8
checkbox input "true"
type input "70ffa6dc-0f16-484f-ada4-9bfbd4dc35e7,833d3459-da50-4a9a-a093-4df728312301,31f1e…"
click at [335, 182] on div at bounding box center [338, 190] width 677 height 381
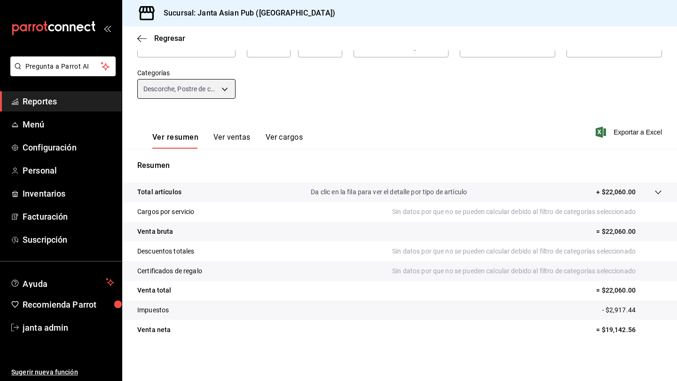
scroll to position [70, 0]
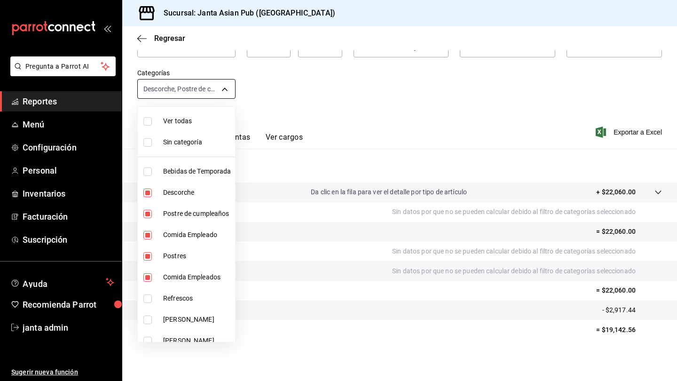
click at [226, 87] on body "Pregunta a Parrot AI Reportes Menú Configuración Personal Inventarios Facturaci…" at bounding box center [338, 190] width 677 height 381
click at [251, 88] on div at bounding box center [338, 190] width 677 height 381
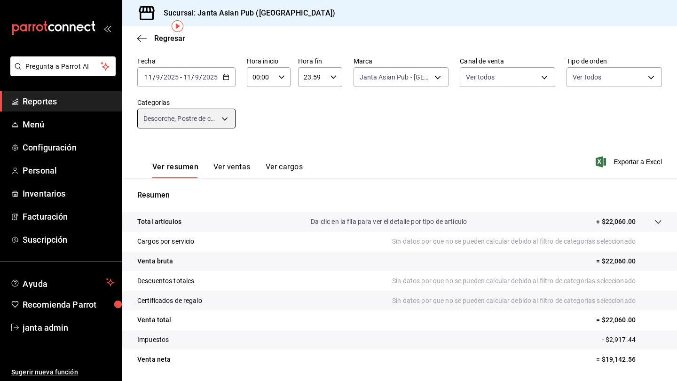
scroll to position [39, 0]
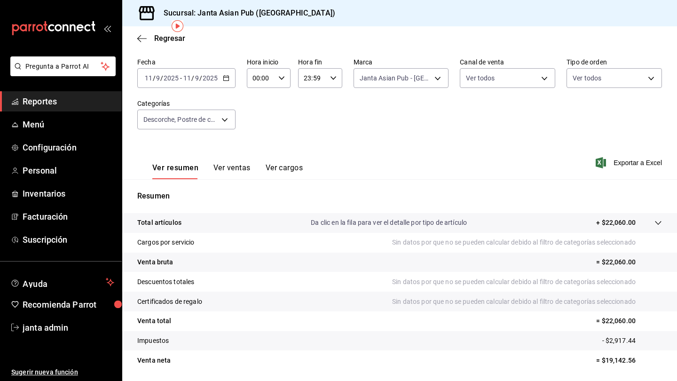
click at [222, 76] on div "[DATE] [DATE] - [DATE] [DATE]" at bounding box center [186, 78] width 98 height 20
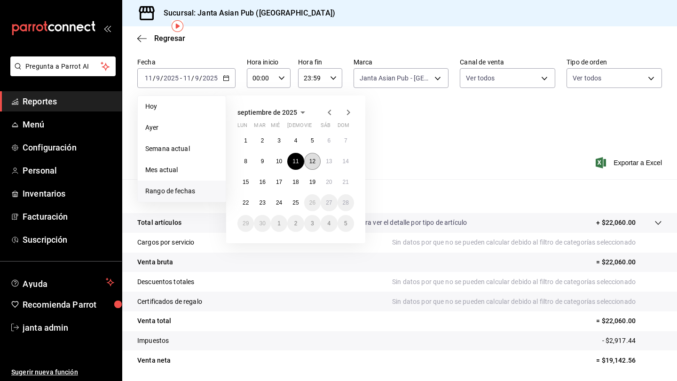
click at [311, 161] on abbr "12" at bounding box center [313, 161] width 6 height 7
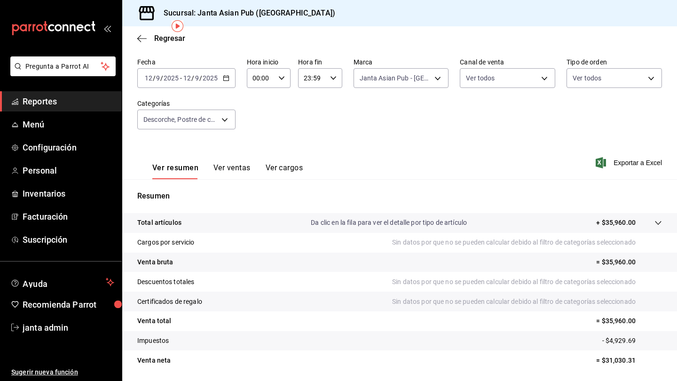
click at [224, 78] on icon "button" at bounding box center [226, 78] width 7 height 7
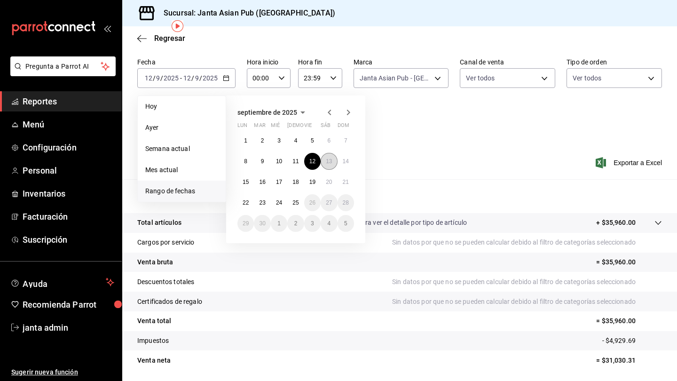
click at [327, 165] on abbr "13" at bounding box center [329, 161] width 6 height 7
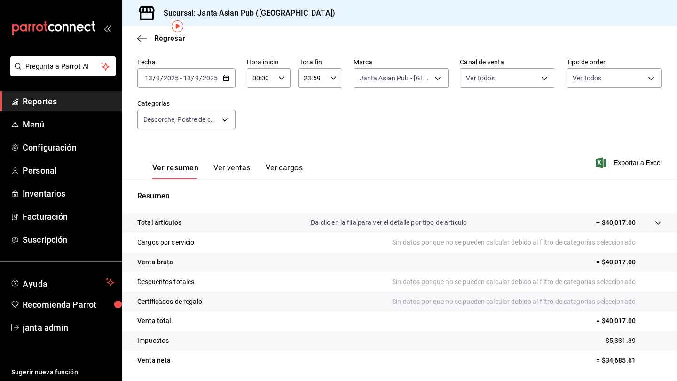
click at [231, 79] on div "[DATE] [DATE] - [DATE] [DATE]" at bounding box center [186, 78] width 98 height 20
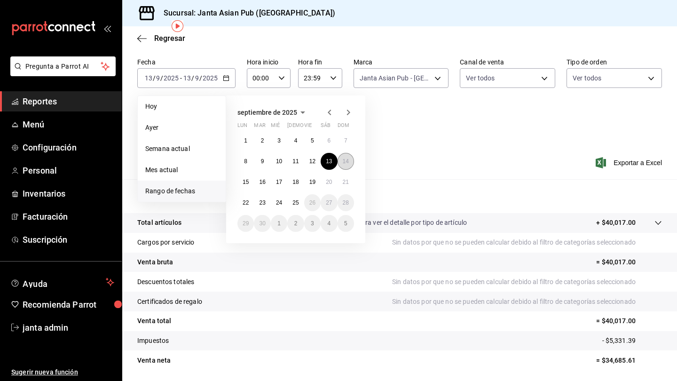
click at [343, 159] on abbr "14" at bounding box center [346, 161] width 6 height 7
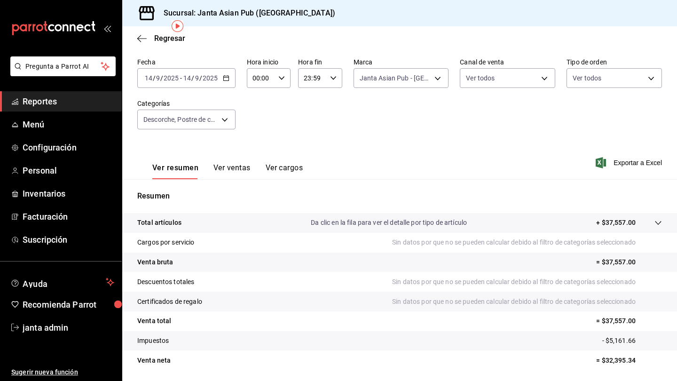
click at [226, 79] on icon "button" at bounding box center [226, 78] width 7 height 7
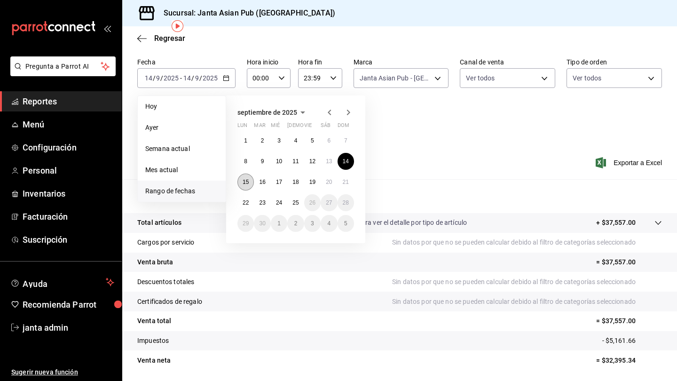
click at [245, 184] on abbr "15" at bounding box center [246, 182] width 6 height 7
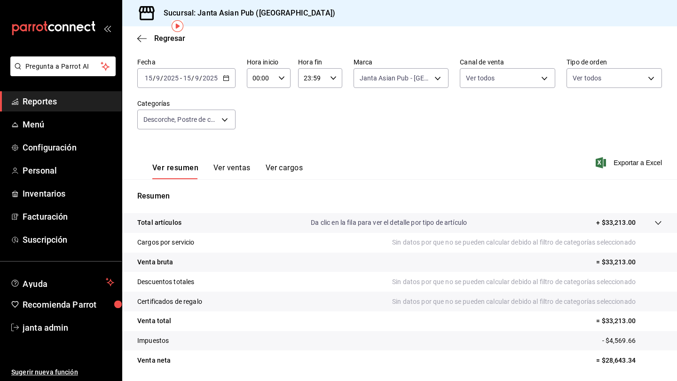
click at [224, 79] on icon "button" at bounding box center [226, 78] width 7 height 7
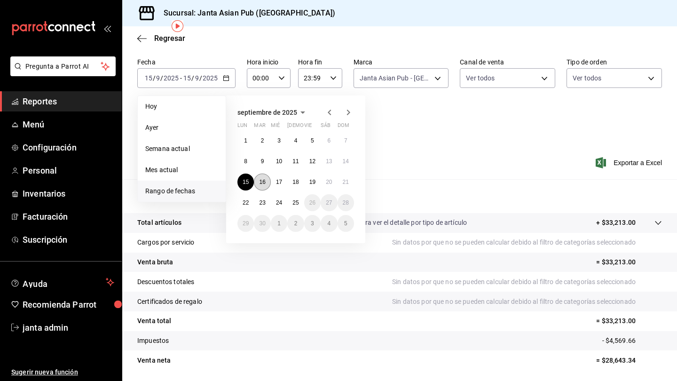
click at [262, 182] on abbr "16" at bounding box center [262, 182] width 6 height 7
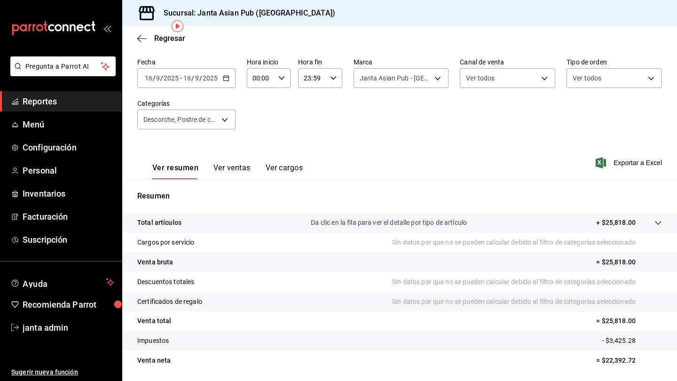
click at [224, 79] on icon "button" at bounding box center [226, 78] width 7 height 7
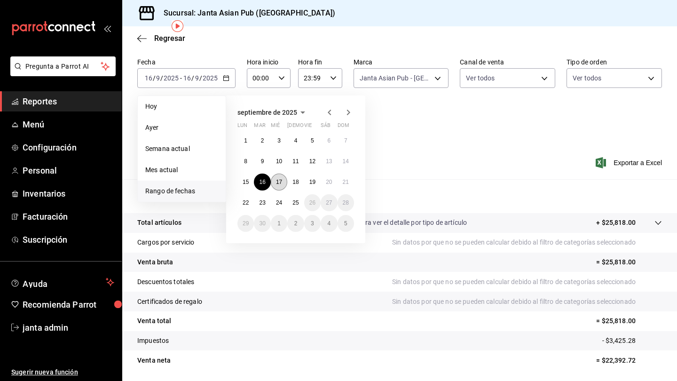
click at [278, 186] on button "17" at bounding box center [279, 182] width 16 height 17
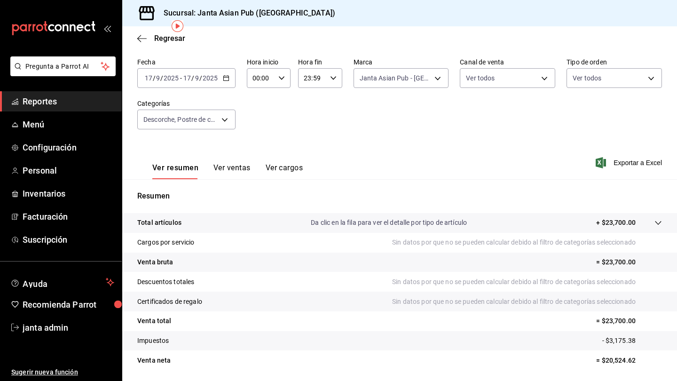
click at [224, 79] on icon "button" at bounding box center [226, 78] width 7 height 7
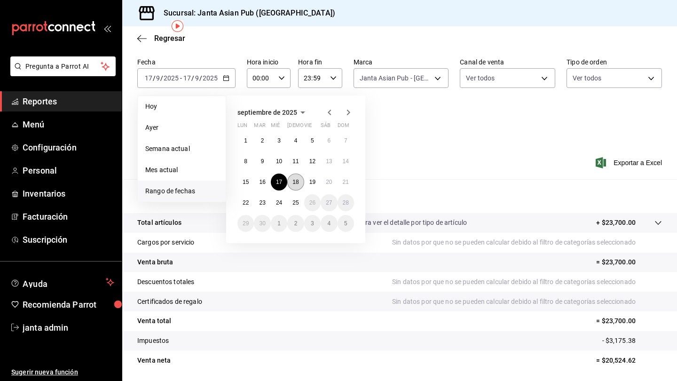
click at [298, 181] on abbr "18" at bounding box center [296, 182] width 6 height 7
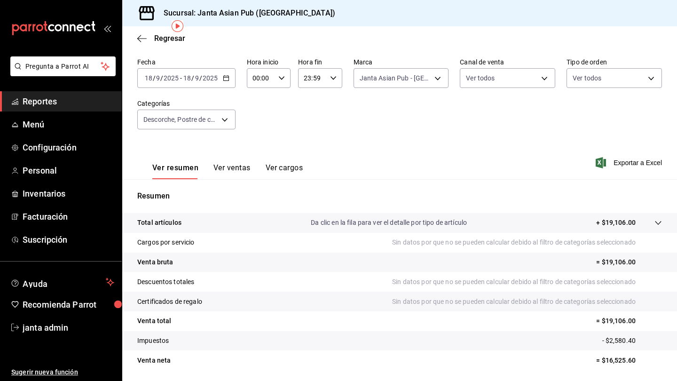
click at [226, 79] on icon "button" at bounding box center [226, 78] width 7 height 7
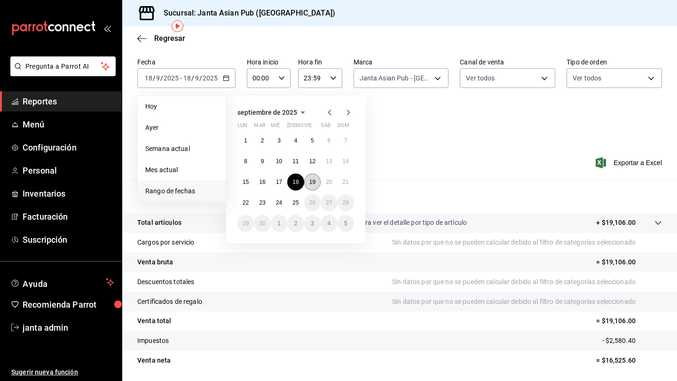
click at [310, 179] on abbr "19" at bounding box center [313, 182] width 6 height 7
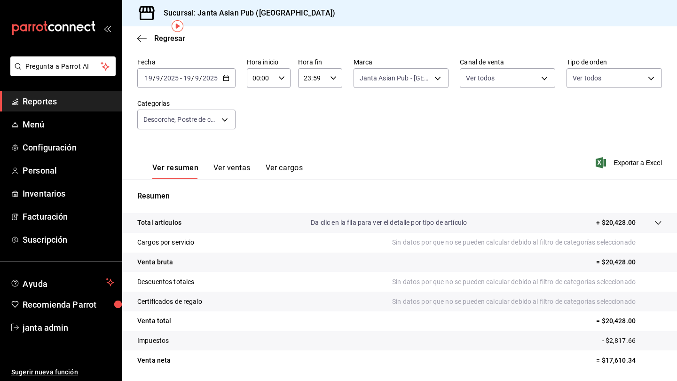
click at [226, 79] on icon "button" at bounding box center [226, 78] width 7 height 7
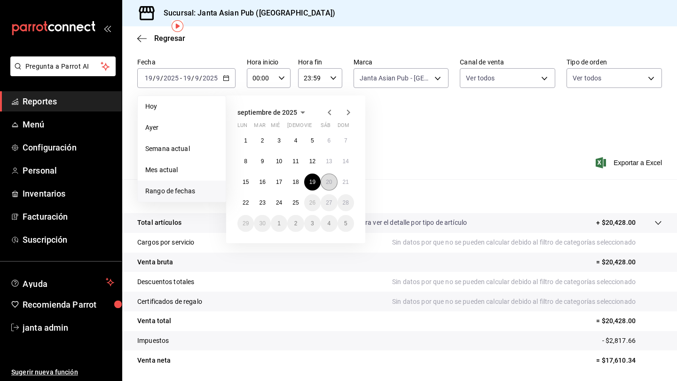
click at [329, 182] on abbr "20" at bounding box center [329, 182] width 6 height 7
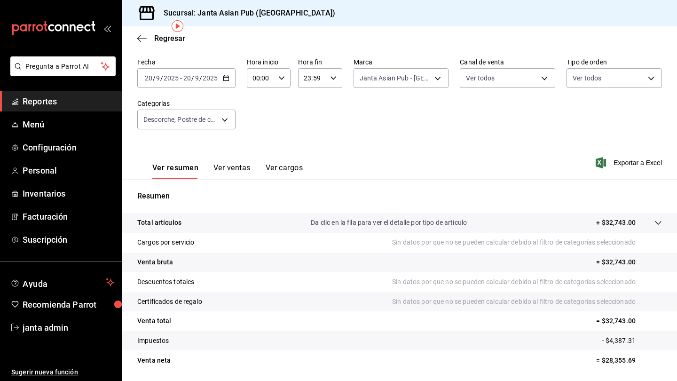
click at [224, 85] on div "[DATE] [DATE] - [DATE] [DATE]" at bounding box center [186, 78] width 98 height 20
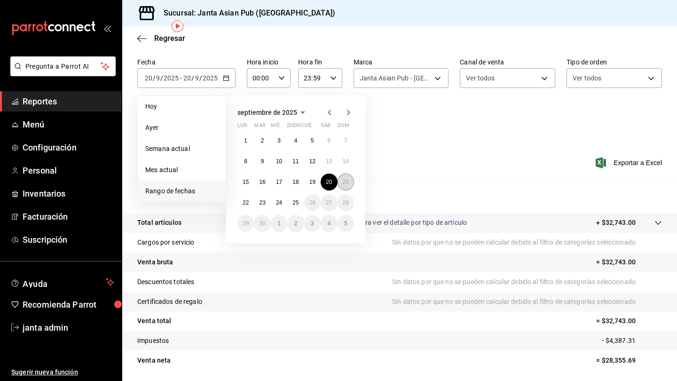
click at [345, 178] on button "21" at bounding box center [346, 182] width 16 height 17
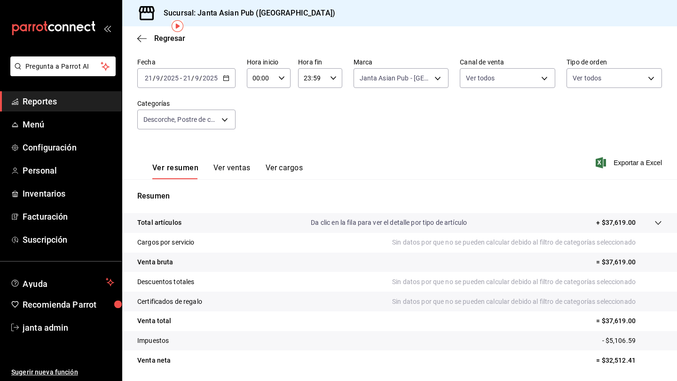
click at [229, 80] on icon "button" at bounding box center [226, 78] width 7 height 7
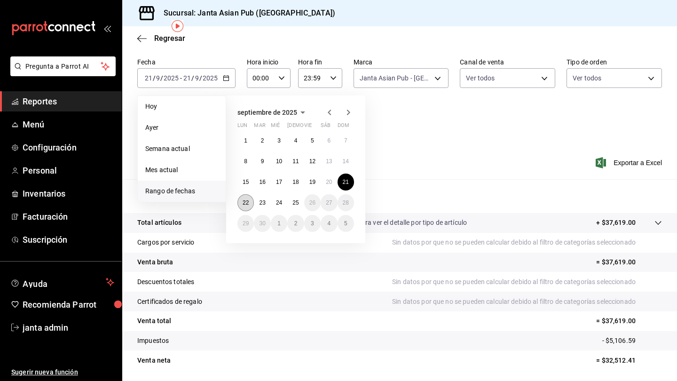
click at [244, 204] on abbr "22" at bounding box center [246, 202] width 6 height 7
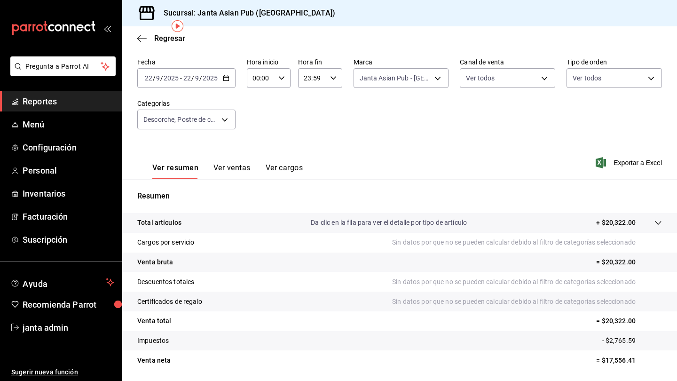
click at [223, 82] on div "[DATE] [DATE] - [DATE] [DATE]" at bounding box center [186, 78] width 98 height 20
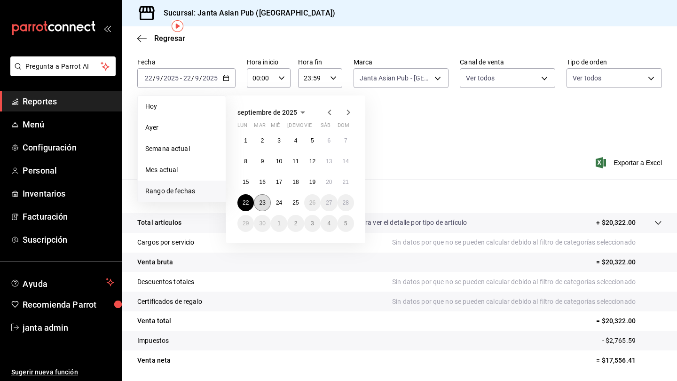
click at [263, 199] on abbr "23" at bounding box center [262, 202] width 6 height 7
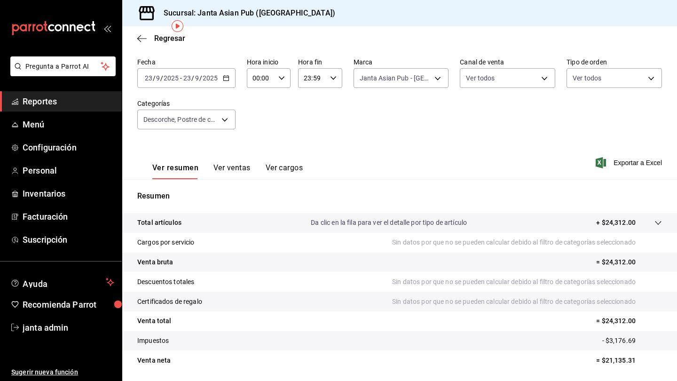
click at [229, 74] on div "[DATE] [DATE] - [DATE] [DATE]" at bounding box center [186, 78] width 98 height 20
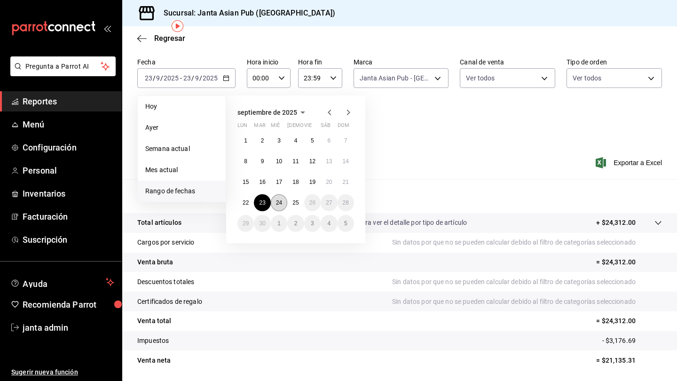
click at [274, 202] on button "24" at bounding box center [279, 202] width 16 height 17
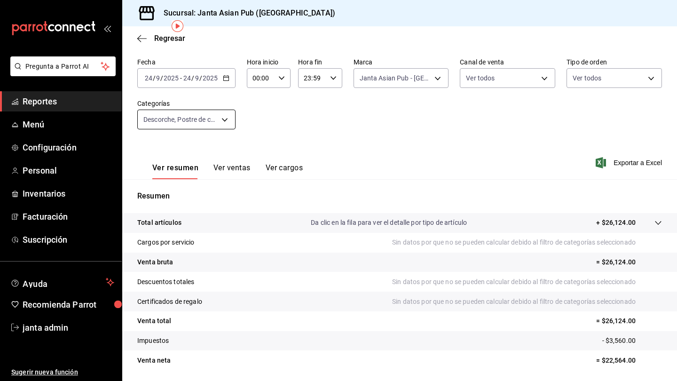
click at [225, 121] on body "Pregunta a Parrot AI Reportes Menú Configuración Personal Inventarios Facturaci…" at bounding box center [338, 190] width 677 height 381
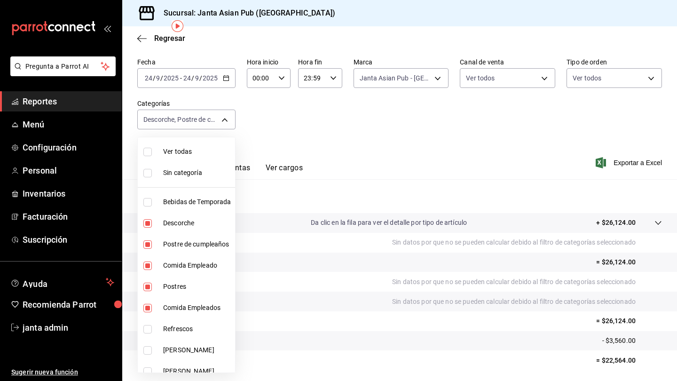
click at [151, 151] on input "checkbox" at bounding box center [147, 152] width 8 height 8
checkbox input "true"
type input "70c5a775-ad25-44b7-8e18-3ab9461f56c9,d7cfda9f-04a9-47dc-8dff-bad7e0b6e1ec,70ffa…"
checkbox input "true"
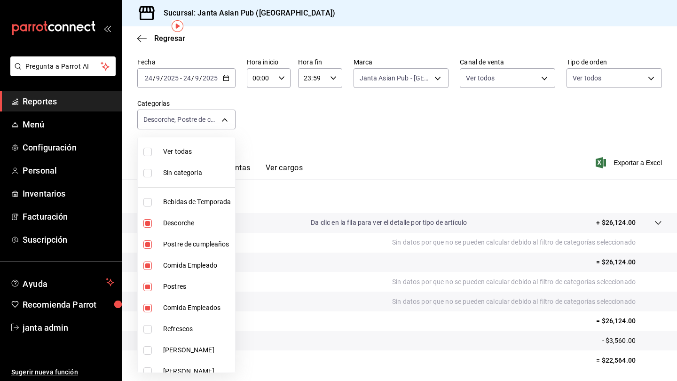
checkbox input "true"
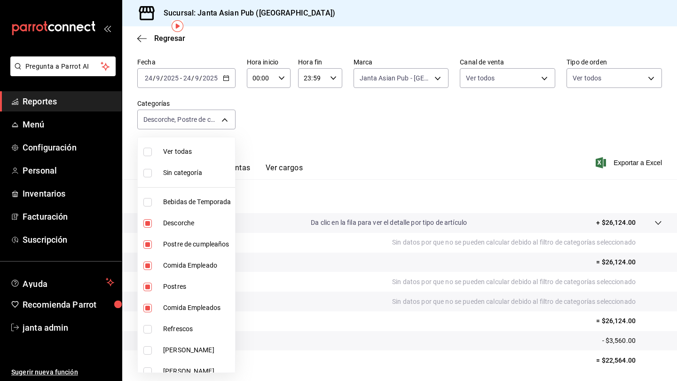
checkbox input "true"
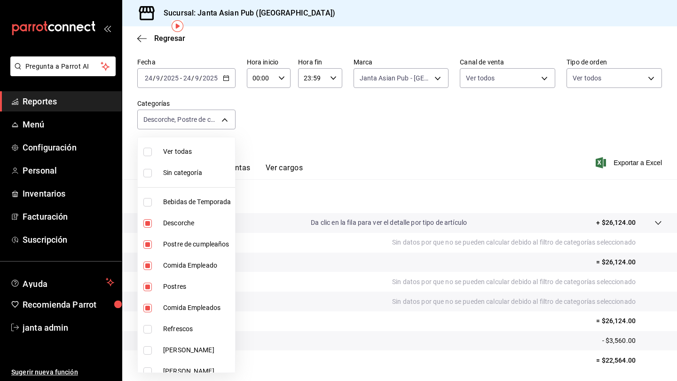
checkbox input "true"
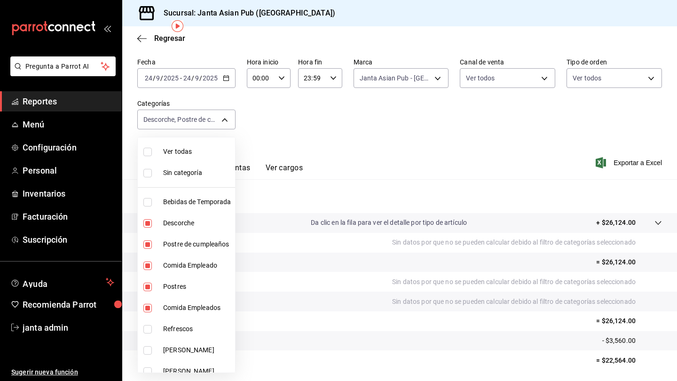
checkbox input "true"
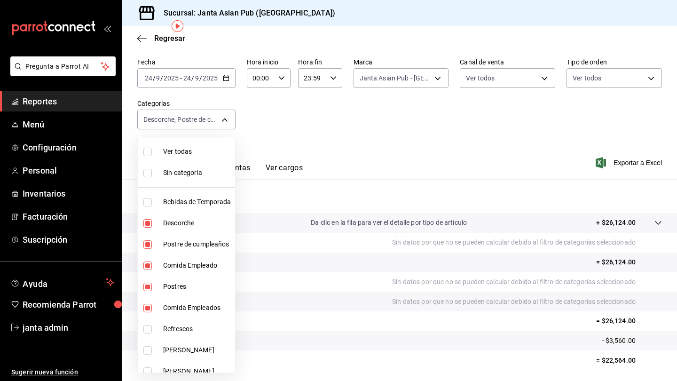
checkbox input "true"
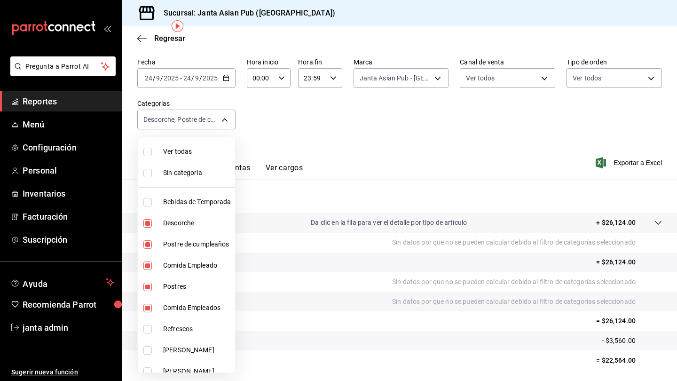
checkbox input "true"
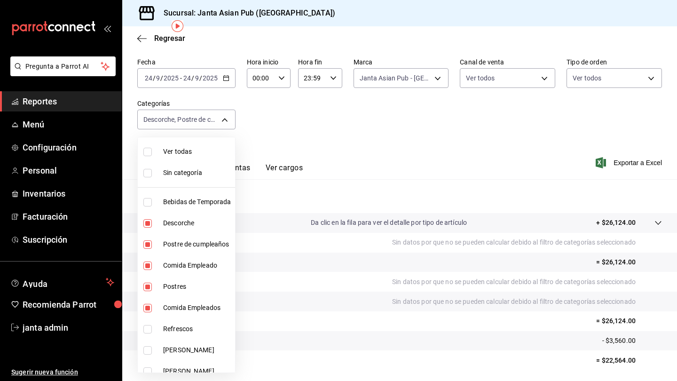
checkbox input "true"
click at [151, 151] on input "checkbox" at bounding box center [147, 152] width 8 height 8
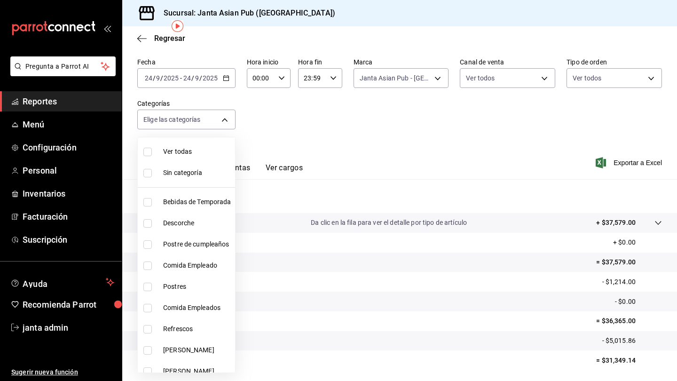
click at [366, 139] on div at bounding box center [338, 190] width 677 height 381
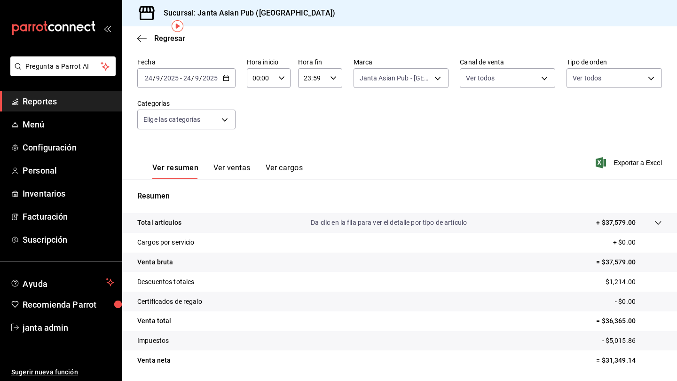
click at [230, 78] on div "[DATE] [DATE] - [DATE] [DATE]" at bounding box center [186, 78] width 98 height 20
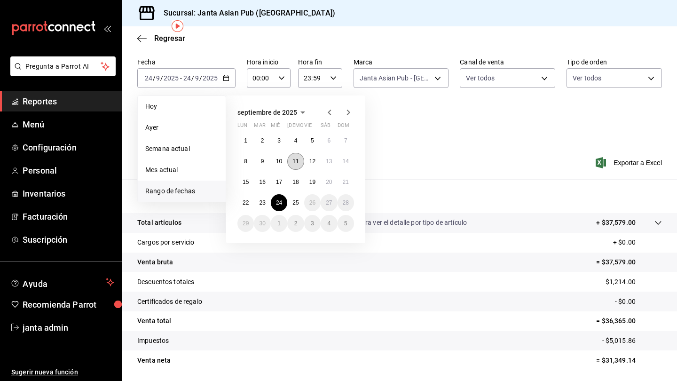
click at [296, 159] on abbr "11" at bounding box center [296, 161] width 6 height 7
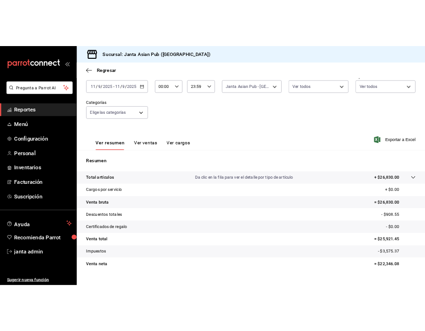
scroll to position [54, 0]
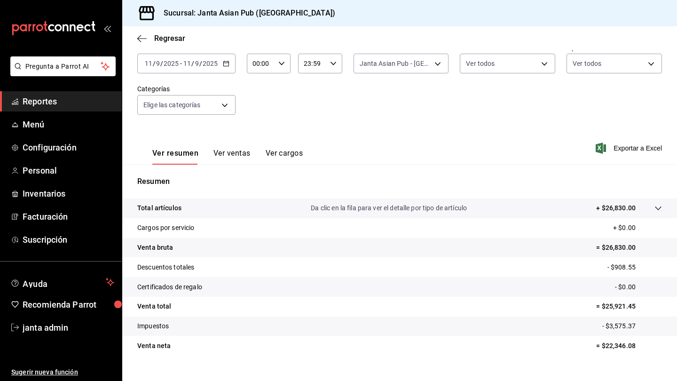
click at [228, 67] on div "[DATE] [DATE] - [DATE] [DATE]" at bounding box center [186, 64] width 98 height 20
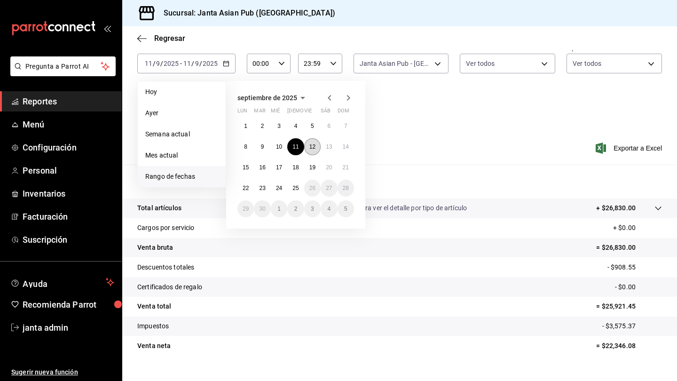
click at [314, 150] on abbr "12" at bounding box center [313, 146] width 6 height 7
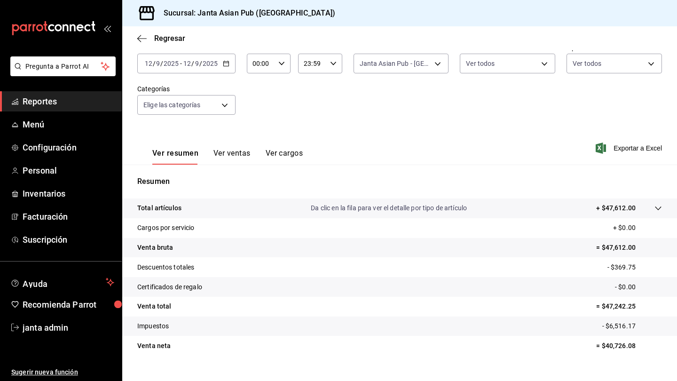
click at [226, 65] on icon "button" at bounding box center [226, 63] width 7 height 7
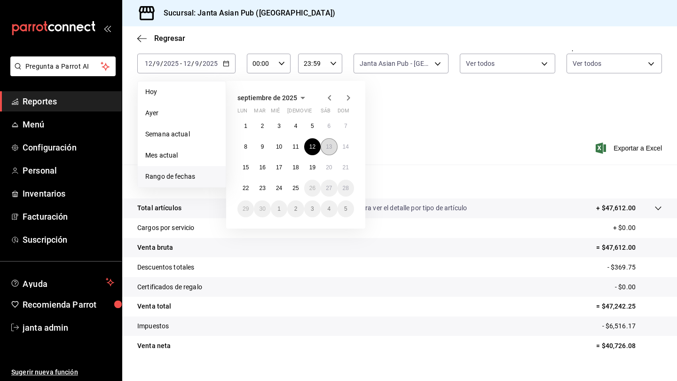
click at [333, 146] on button "13" at bounding box center [329, 146] width 16 height 17
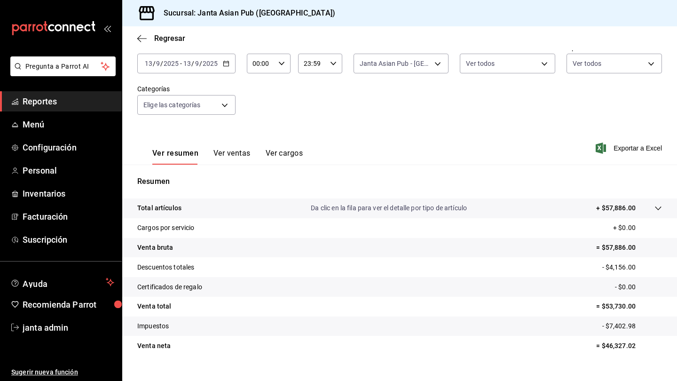
click at [223, 63] on icon "button" at bounding box center [226, 63] width 7 height 7
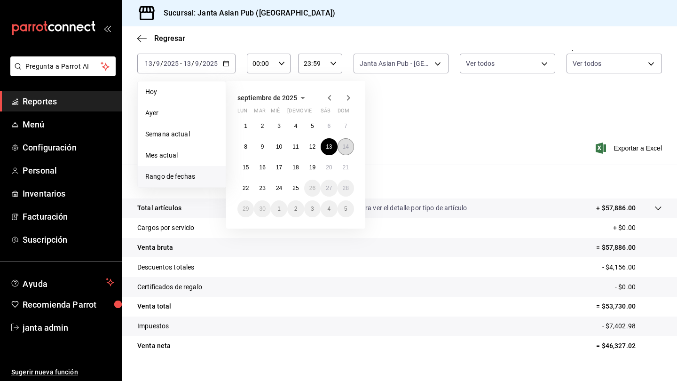
click at [347, 146] on abbr "14" at bounding box center [346, 146] width 6 height 7
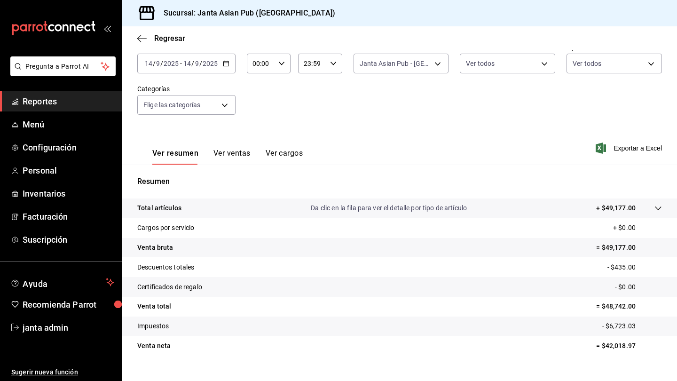
click at [222, 65] on div "[DATE] [DATE] - [DATE] [DATE]" at bounding box center [186, 64] width 98 height 20
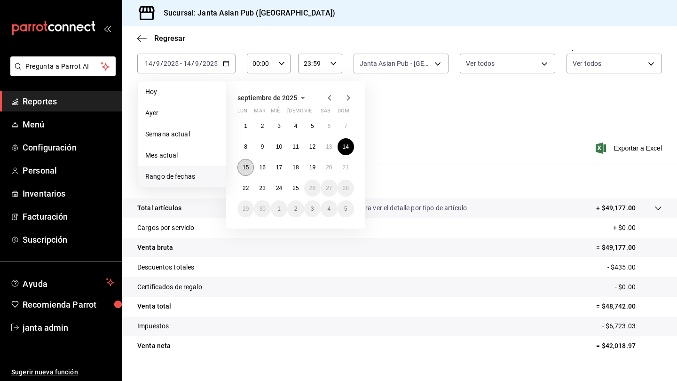
click at [246, 169] on abbr "15" at bounding box center [246, 167] width 6 height 7
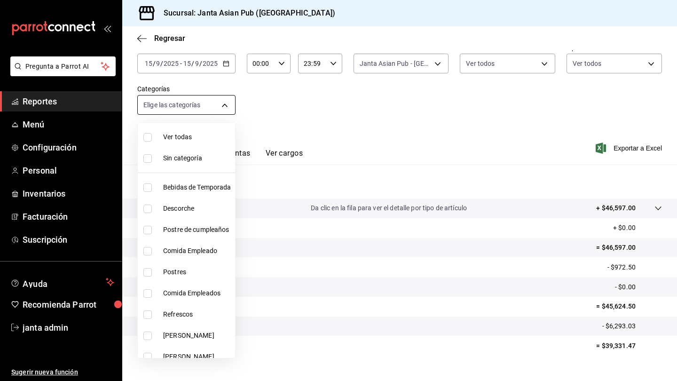
click at [222, 101] on body "Pregunta a Parrot AI Reportes Menú Configuración Personal Inventarios Facturaci…" at bounding box center [338, 190] width 677 height 381
click at [253, 111] on div at bounding box center [338, 190] width 677 height 381
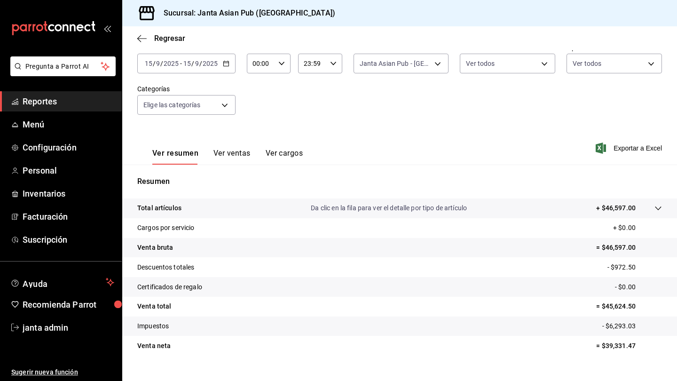
click at [221, 66] on div "[DATE] [DATE] - [DATE] [DATE]" at bounding box center [186, 64] width 98 height 20
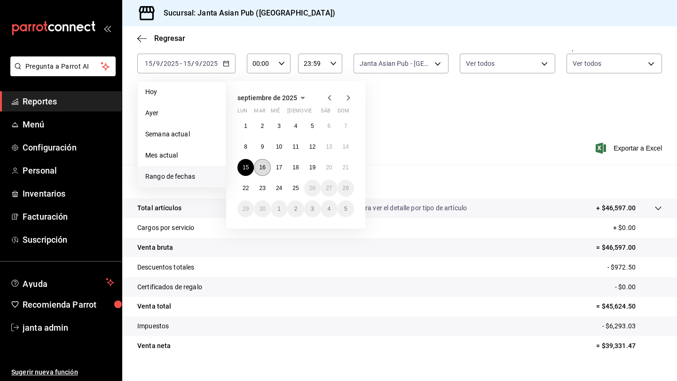
click at [261, 164] on abbr "16" at bounding box center [262, 167] width 6 height 7
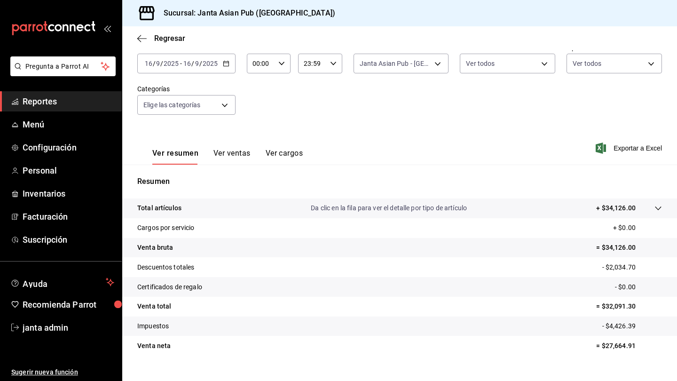
click at [229, 66] on icon "button" at bounding box center [226, 63] width 7 height 7
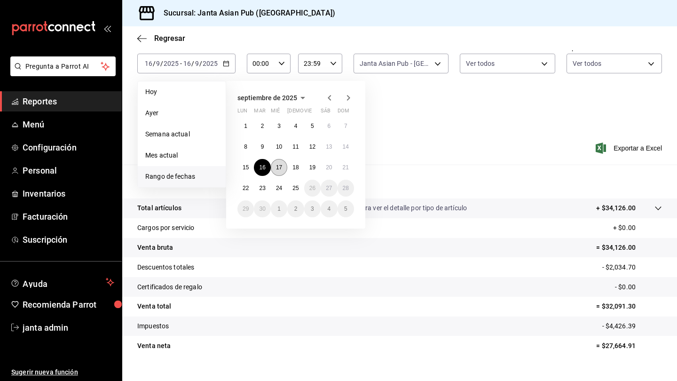
click at [278, 172] on button "17" at bounding box center [279, 167] width 16 height 17
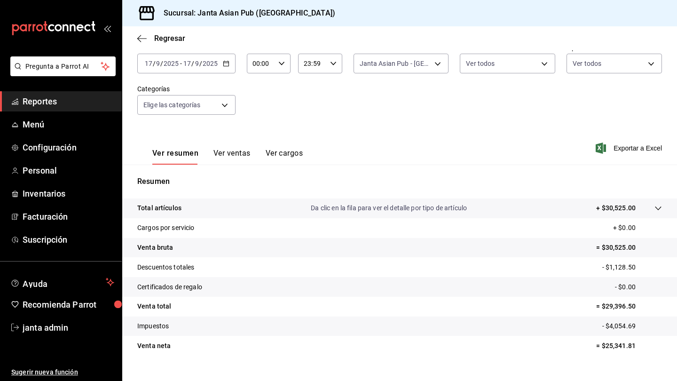
click at [227, 66] on \(Stroke\) "button" at bounding box center [226, 63] width 6 height 5
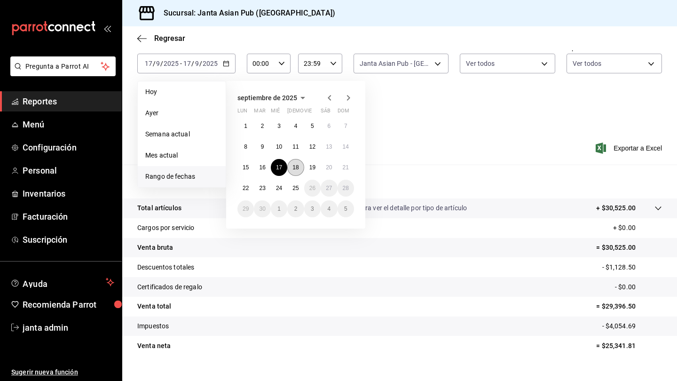
click at [300, 167] on button "18" at bounding box center [295, 167] width 16 height 17
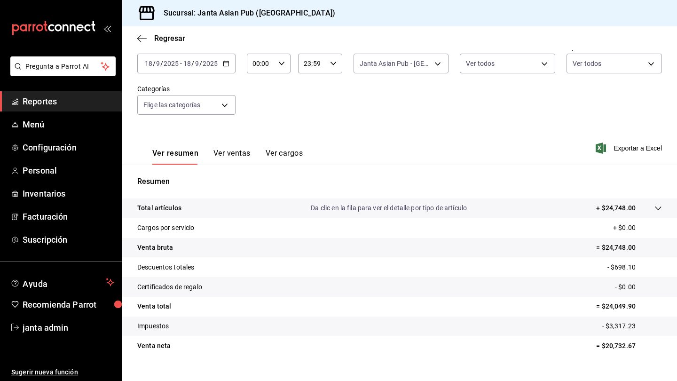
click at [227, 66] on \(Stroke\) "button" at bounding box center [226, 63] width 6 height 5
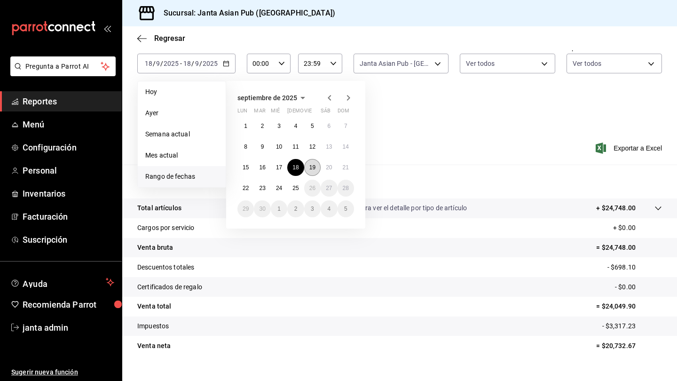
click at [316, 167] on button "19" at bounding box center [312, 167] width 16 height 17
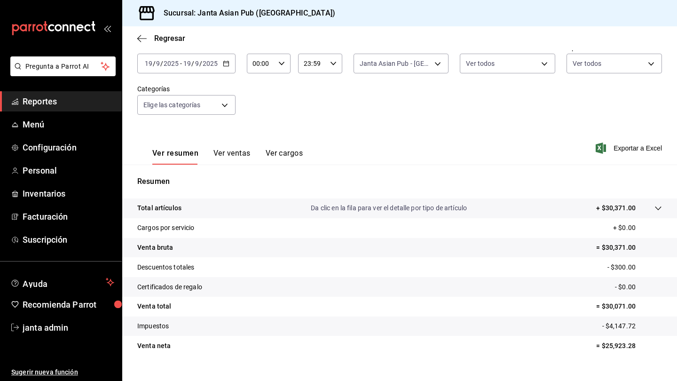
click at [231, 69] on div "[DATE] [DATE] - [DATE] [DATE]" at bounding box center [186, 64] width 98 height 20
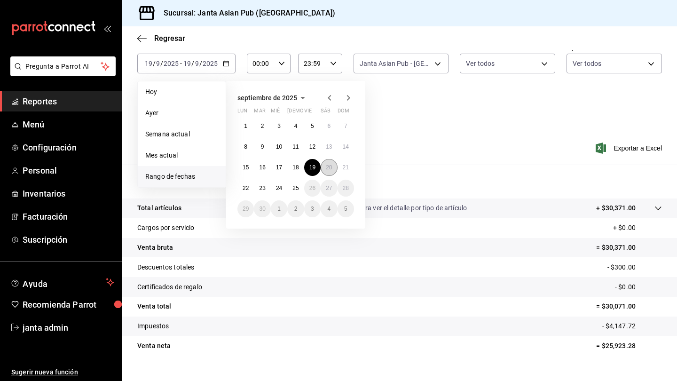
click at [331, 166] on abbr "20" at bounding box center [329, 167] width 6 height 7
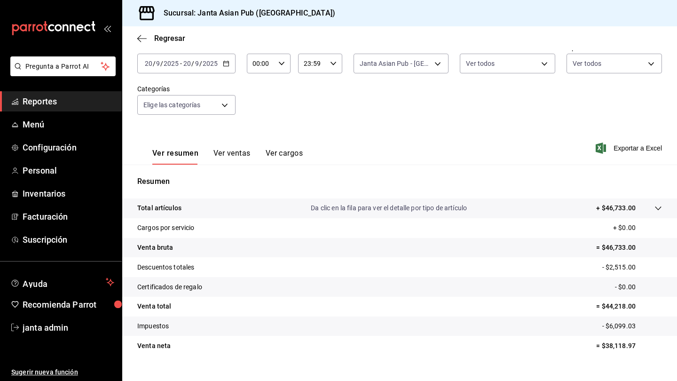
click at [224, 61] on \(Stroke\) "button" at bounding box center [224, 61] width 0 height 0
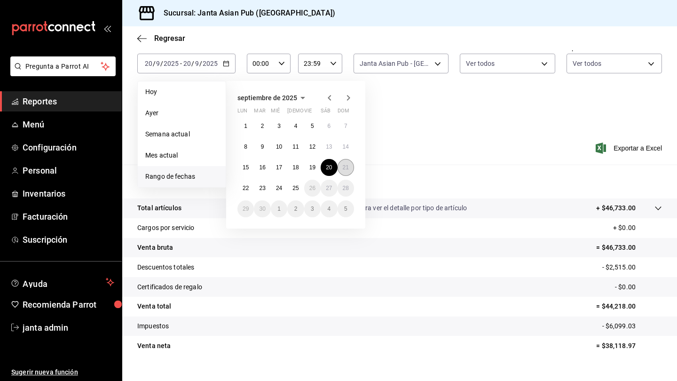
click at [347, 166] on abbr "21" at bounding box center [346, 167] width 6 height 7
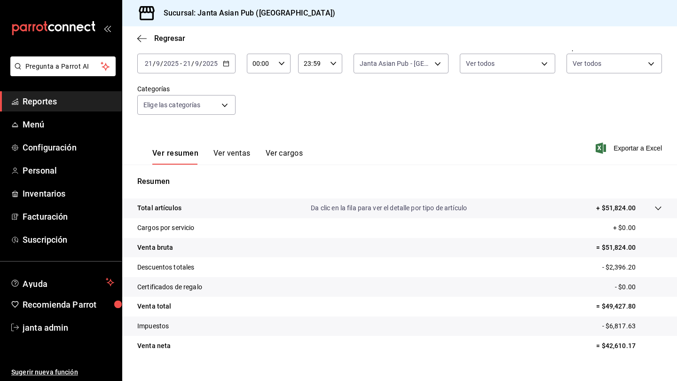
click at [216, 65] on input "2025" at bounding box center [210, 64] width 16 height 8
click at [227, 63] on icon "button" at bounding box center [226, 63] width 7 height 7
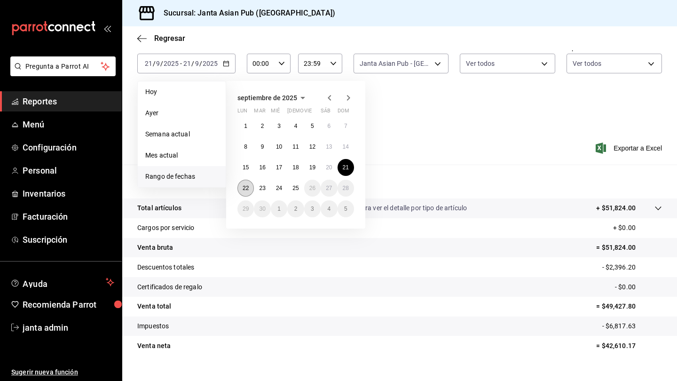
click at [247, 189] on abbr "22" at bounding box center [246, 188] width 6 height 7
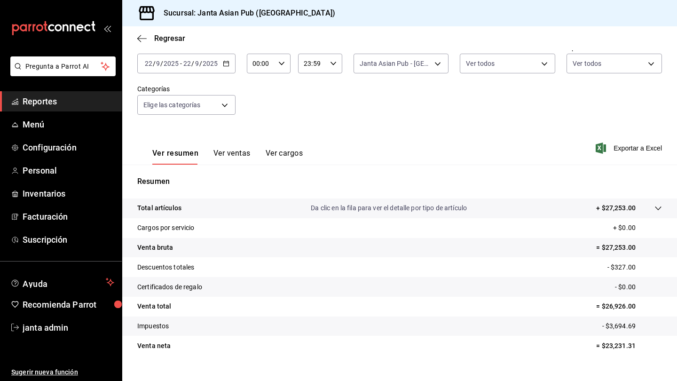
click at [226, 63] on icon "button" at bounding box center [226, 63] width 7 height 7
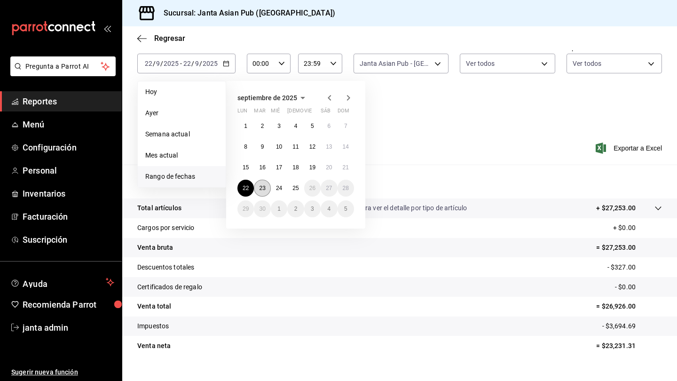
click at [260, 188] on abbr "23" at bounding box center [262, 188] width 6 height 7
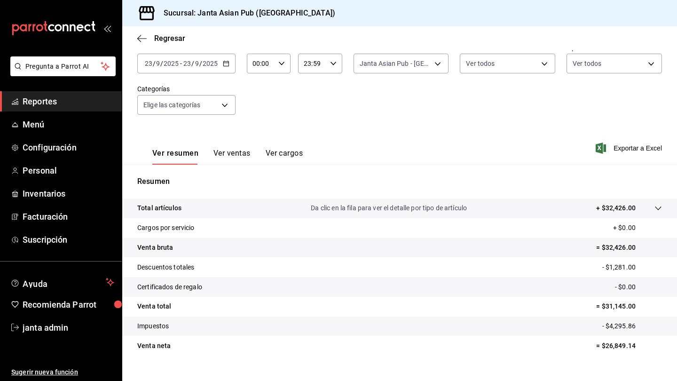
click at [223, 62] on icon "button" at bounding box center [226, 63] width 7 height 7
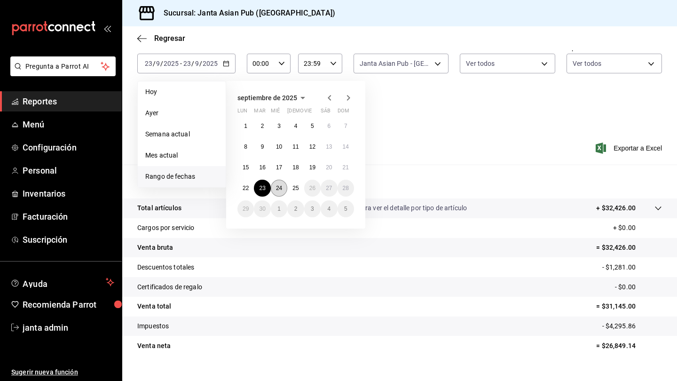
click at [278, 186] on abbr "24" at bounding box center [279, 188] width 6 height 7
